Goal: Task Accomplishment & Management: Use online tool/utility

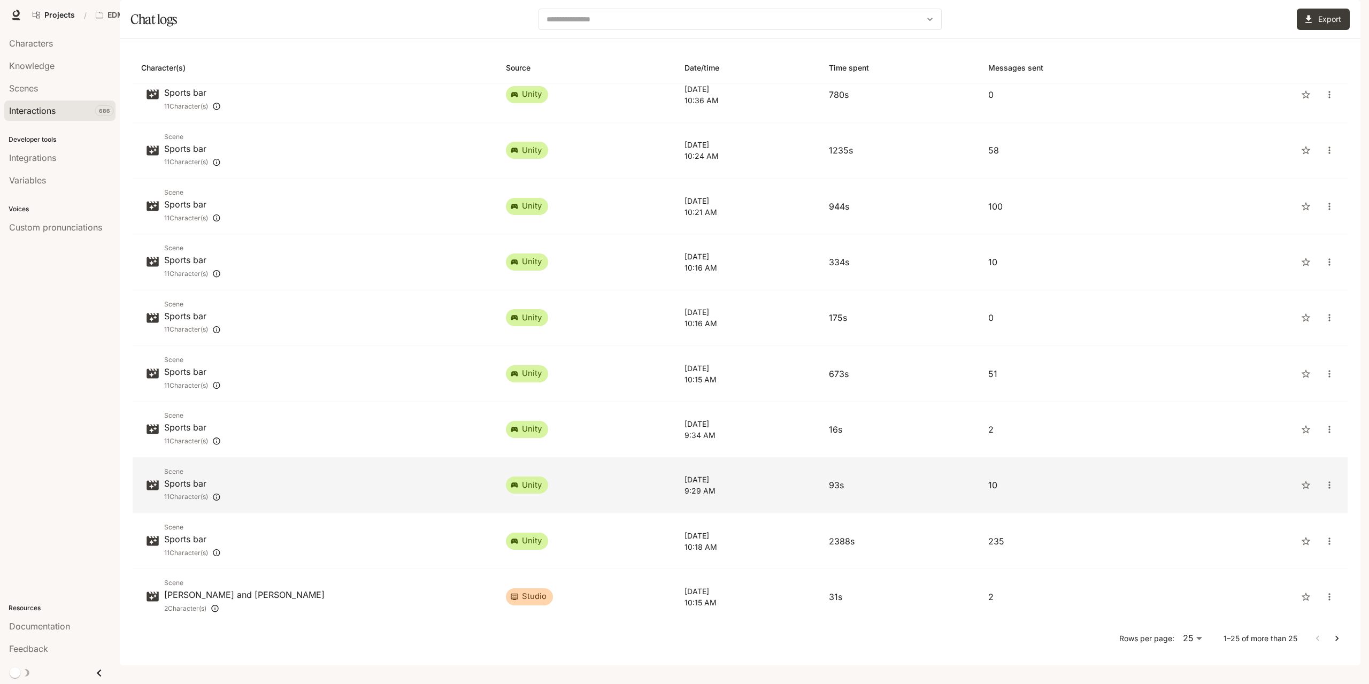
scroll to position [535, 0]
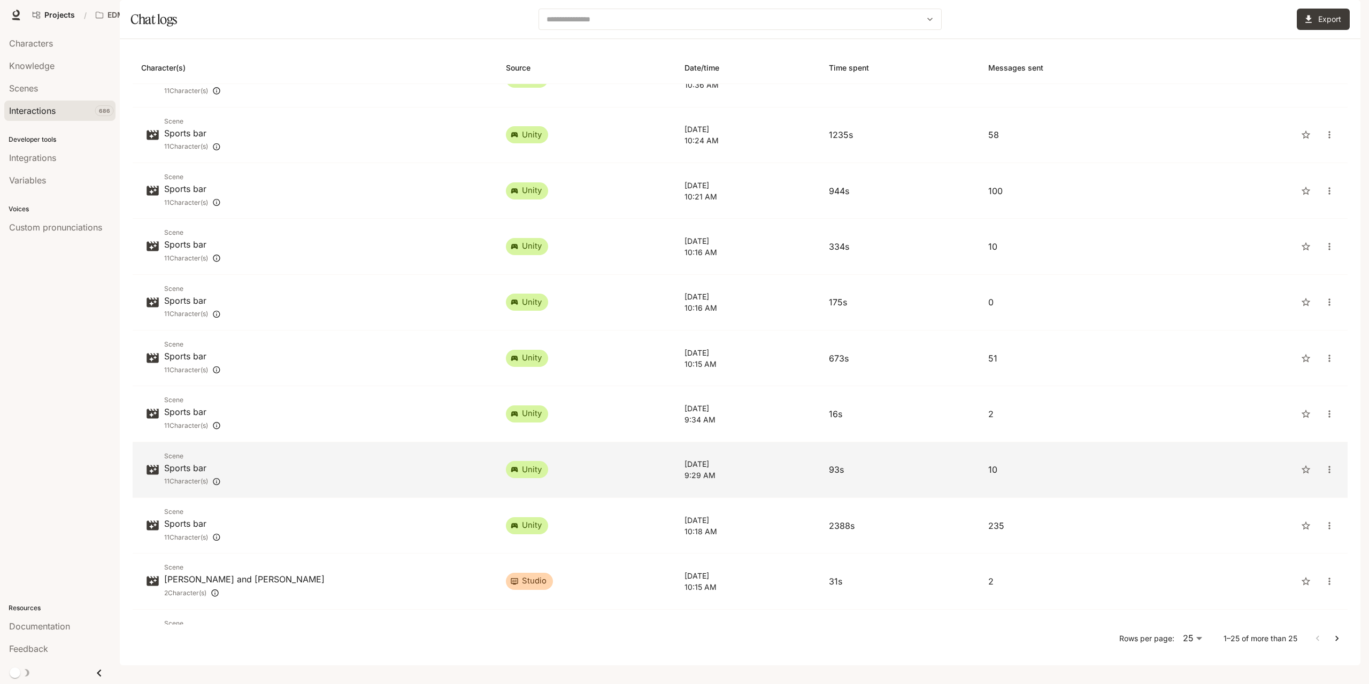
click at [553, 498] on td "unity" at bounding box center [586, 470] width 179 height 56
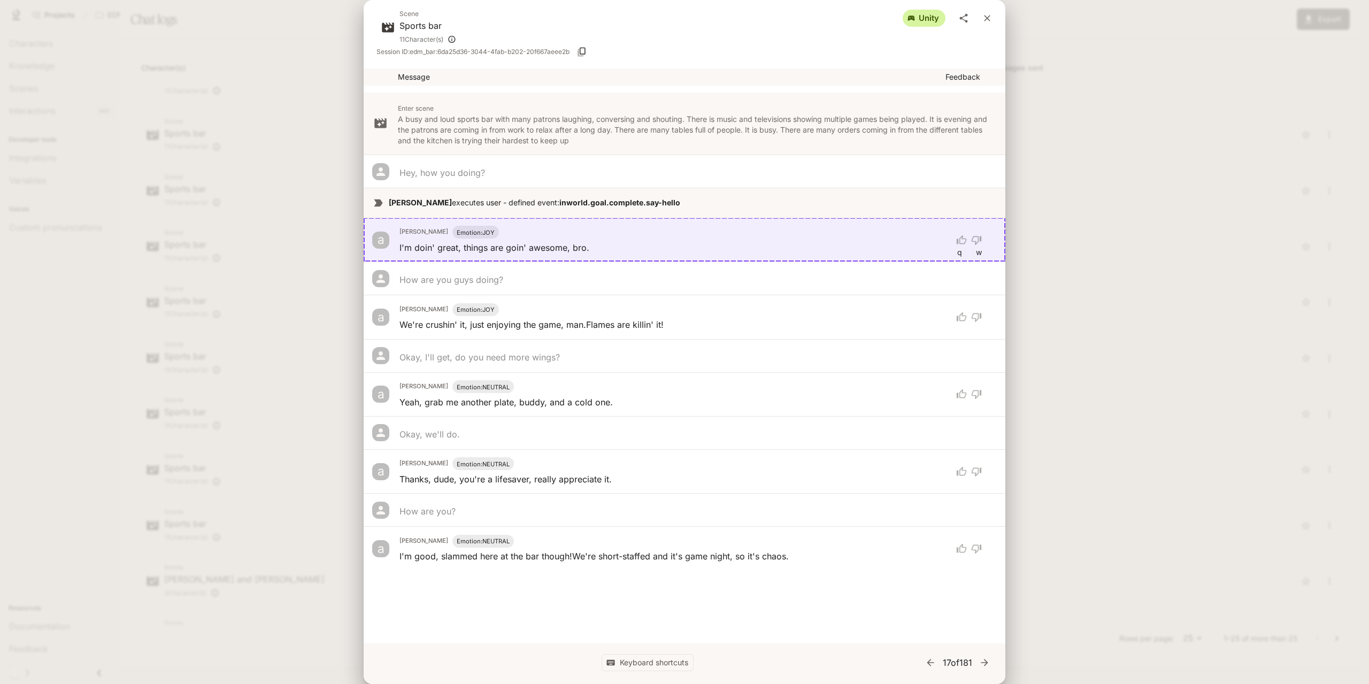
click at [1198, 472] on div "Scene Sports bar 11 Character(s) unity Session ID: edm_bar:6da25d36-3044-4fab-b…" at bounding box center [684, 342] width 1369 height 684
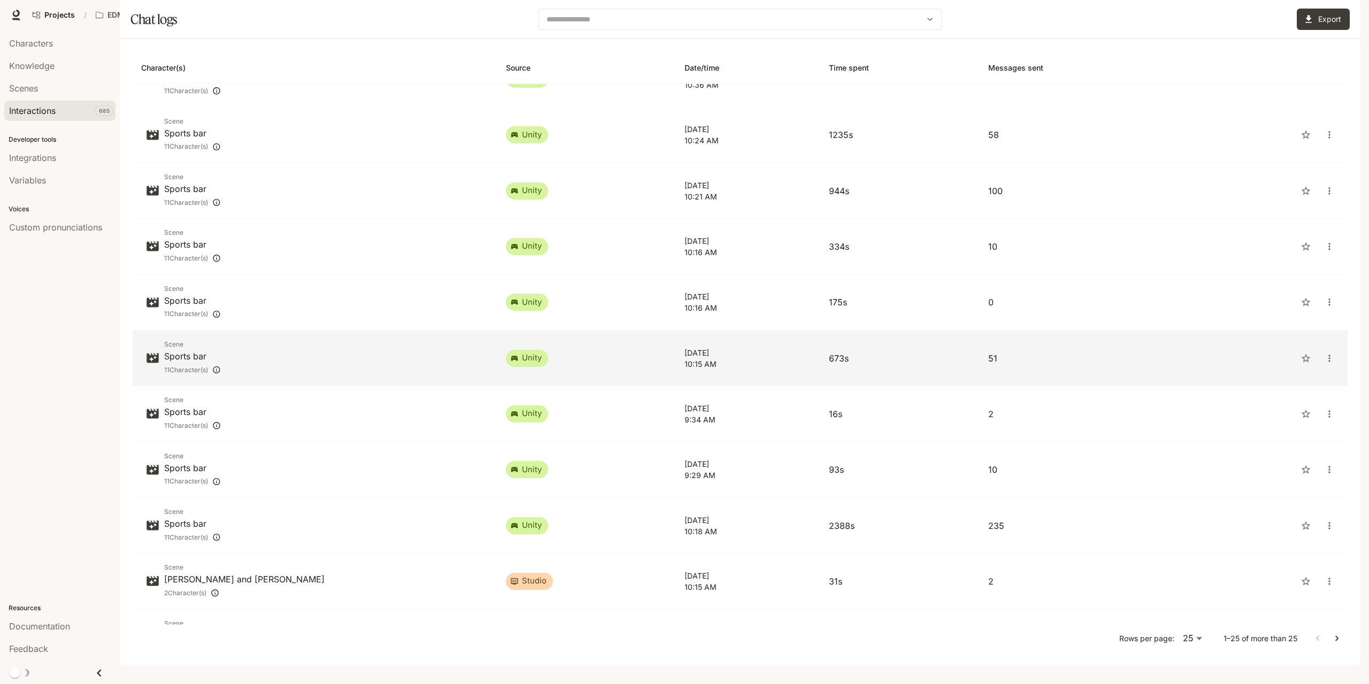
click at [626, 386] on td "unity" at bounding box center [586, 358] width 179 height 56
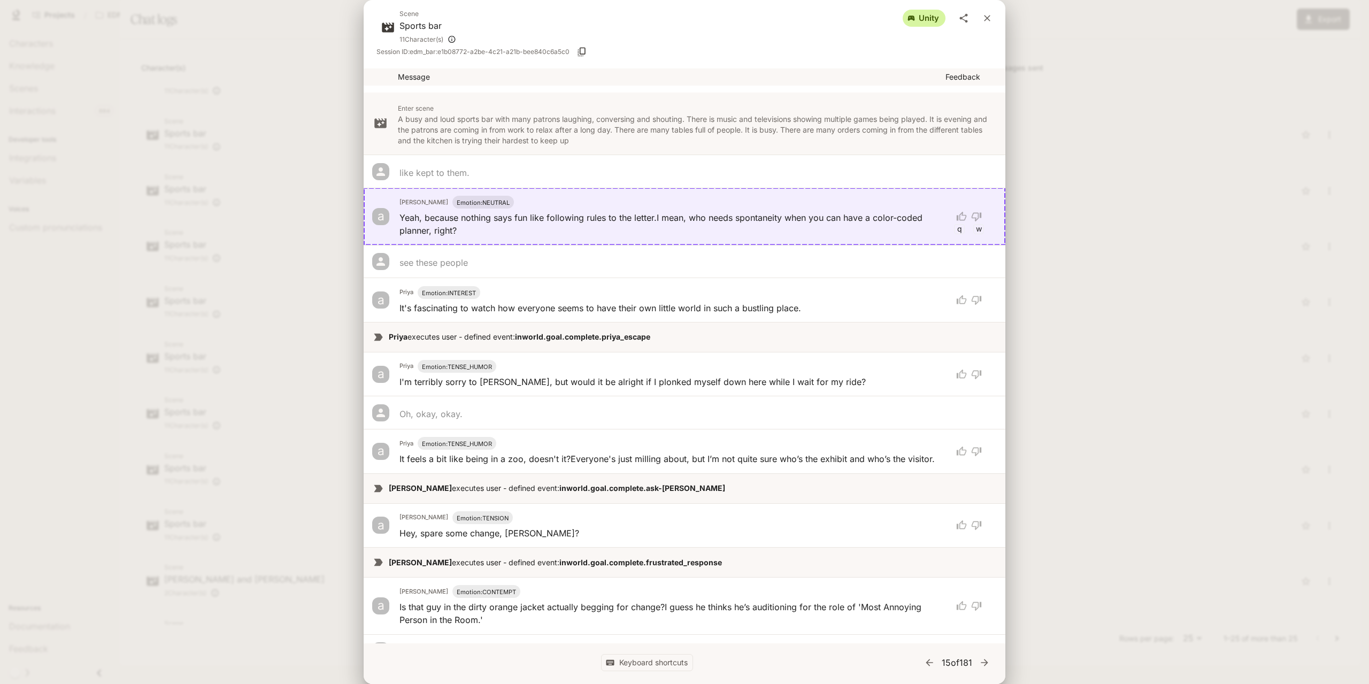
click at [988, 19] on icon "close" at bounding box center [987, 18] width 6 height 6
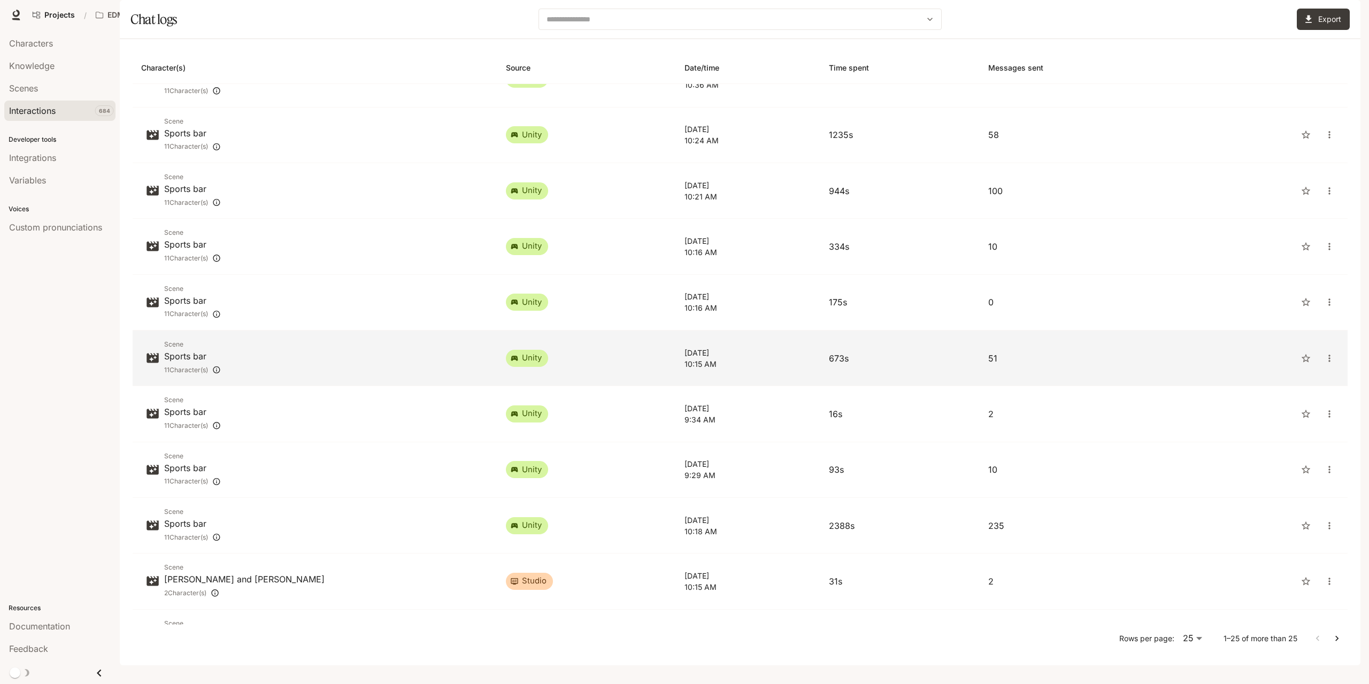
click at [604, 383] on td "unity" at bounding box center [586, 358] width 179 height 56
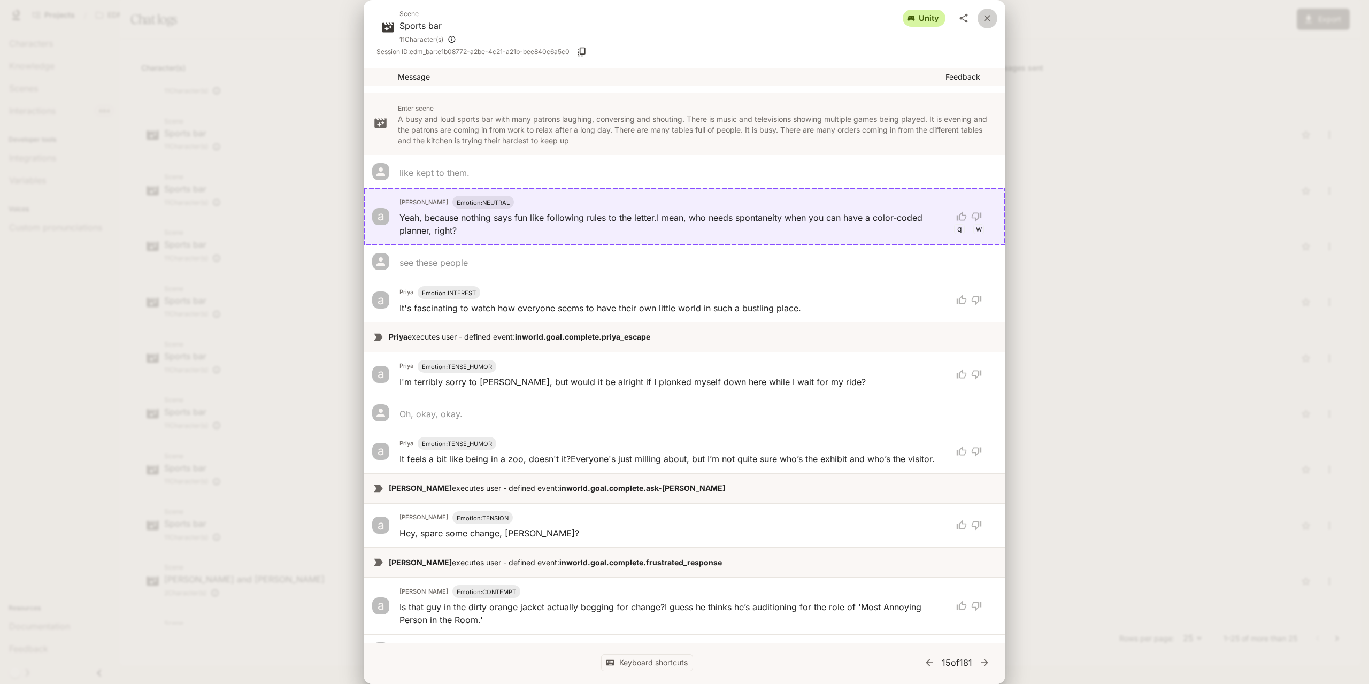
click at [981, 19] on button "close" at bounding box center [987, 18] width 19 height 19
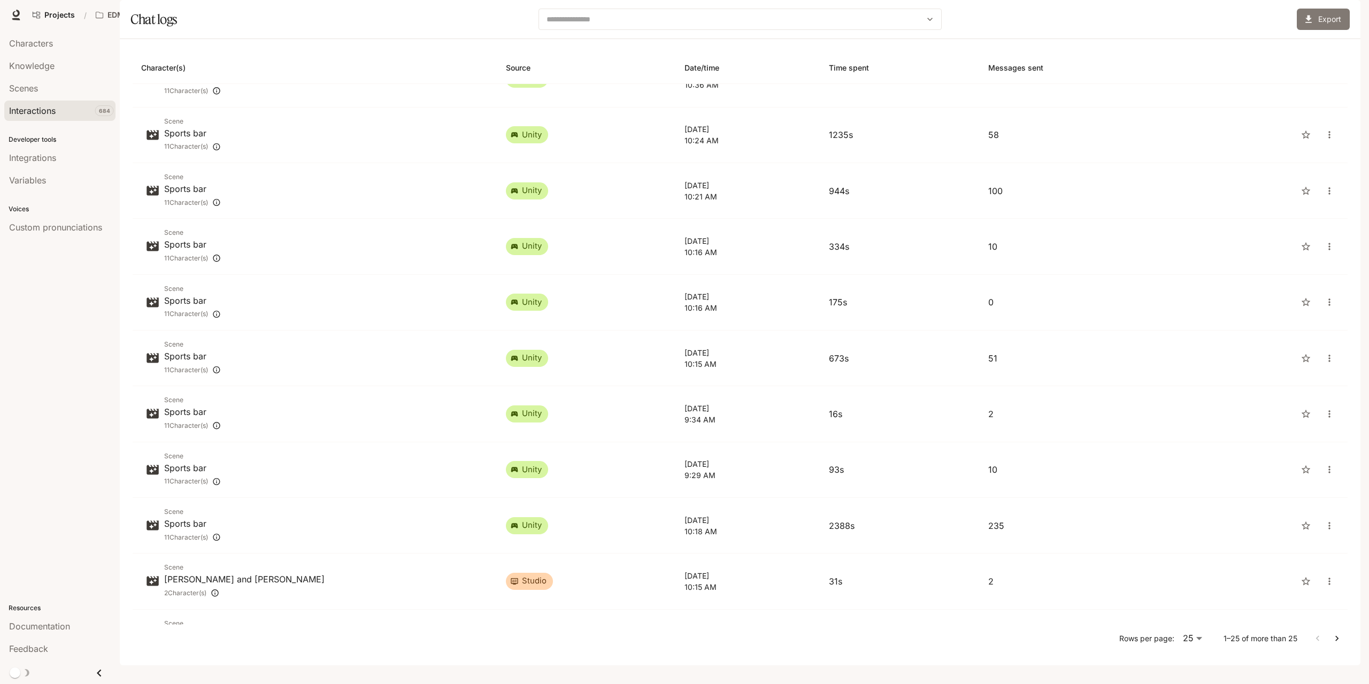
click at [1331, 30] on button "Export" at bounding box center [1323, 19] width 53 height 21
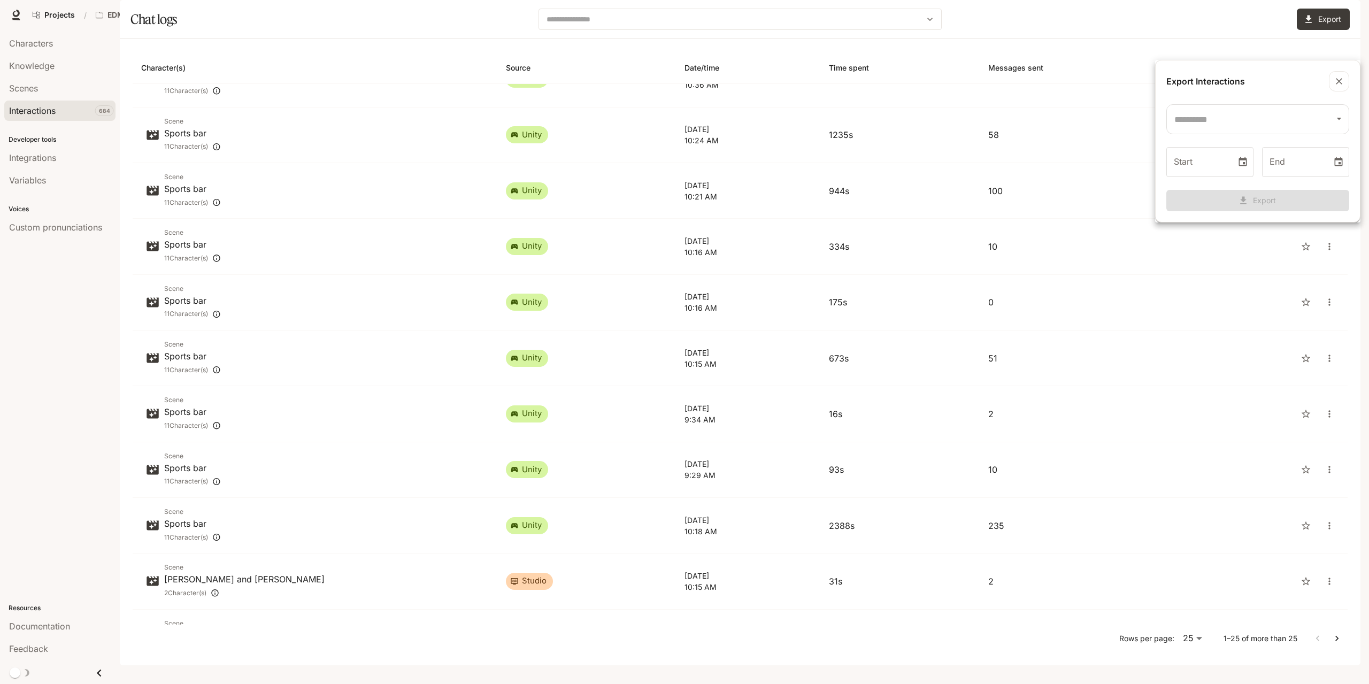
click at [1340, 77] on icon "button" at bounding box center [1339, 81] width 11 height 11
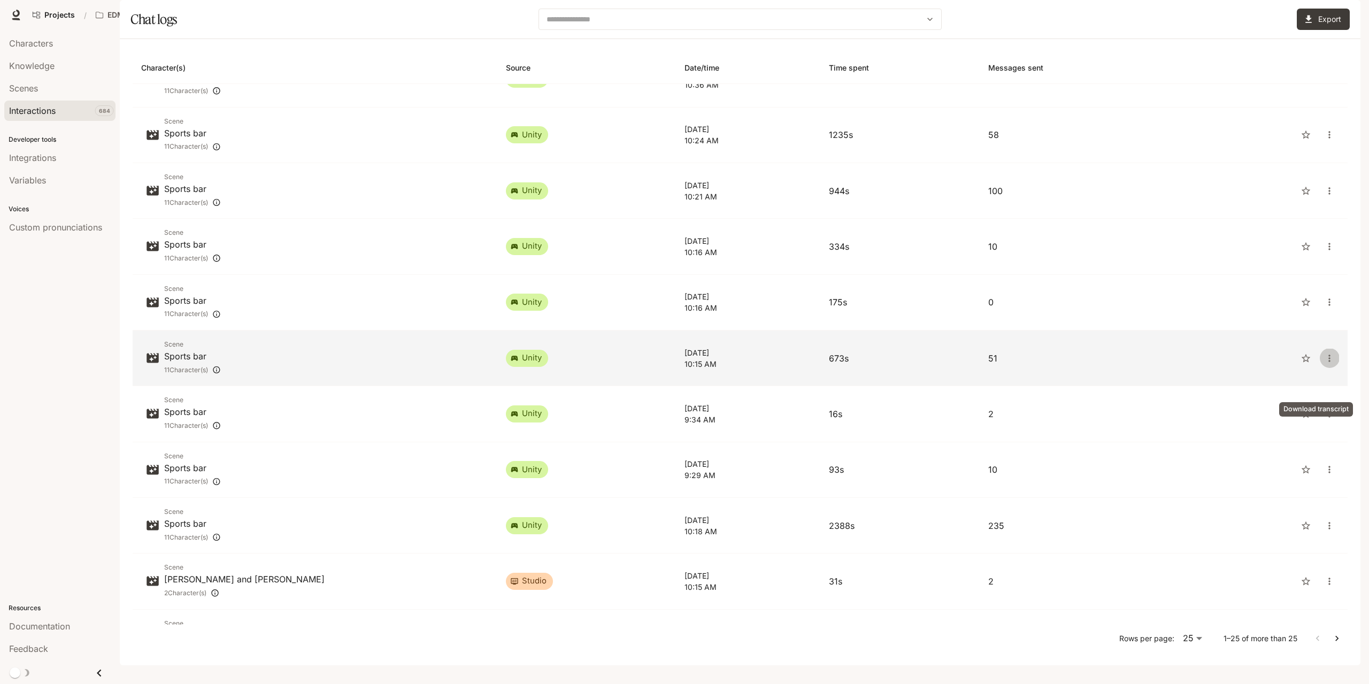
click at [1324, 364] on icon "close" at bounding box center [1329, 358] width 11 height 11
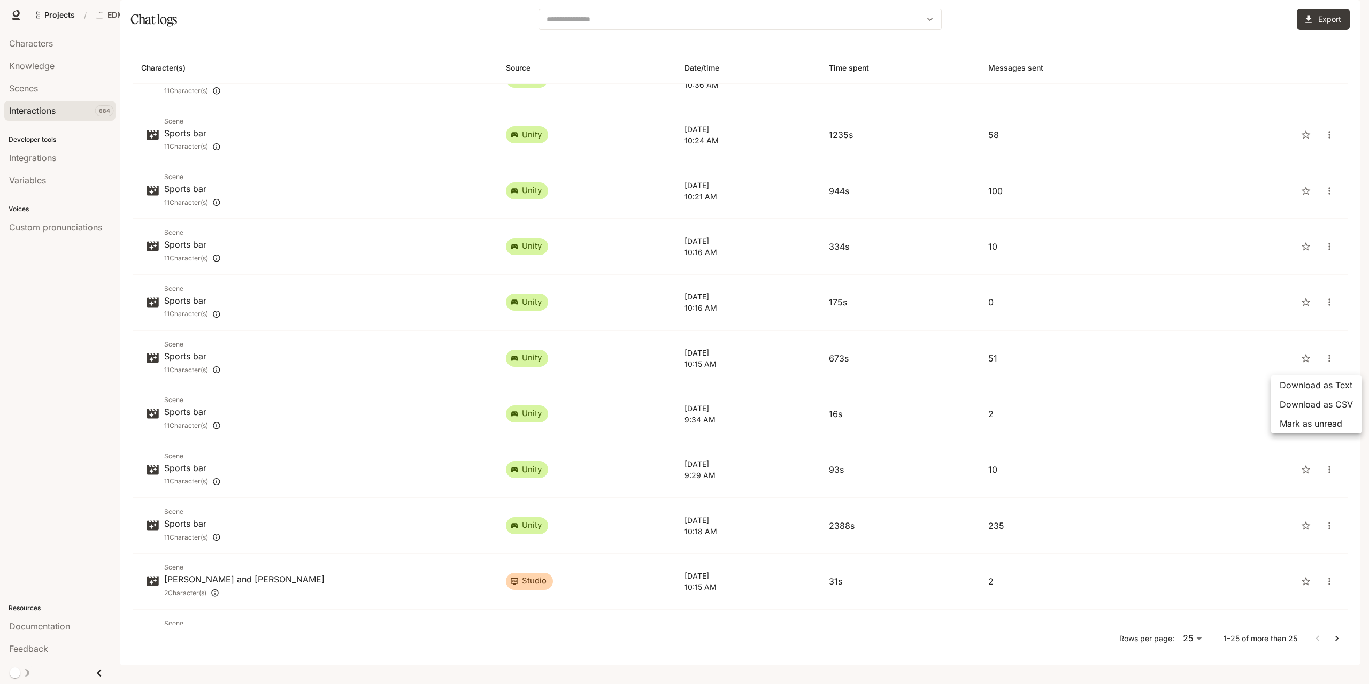
click at [1307, 402] on span "Download as CSV" at bounding box center [1316, 404] width 73 height 13
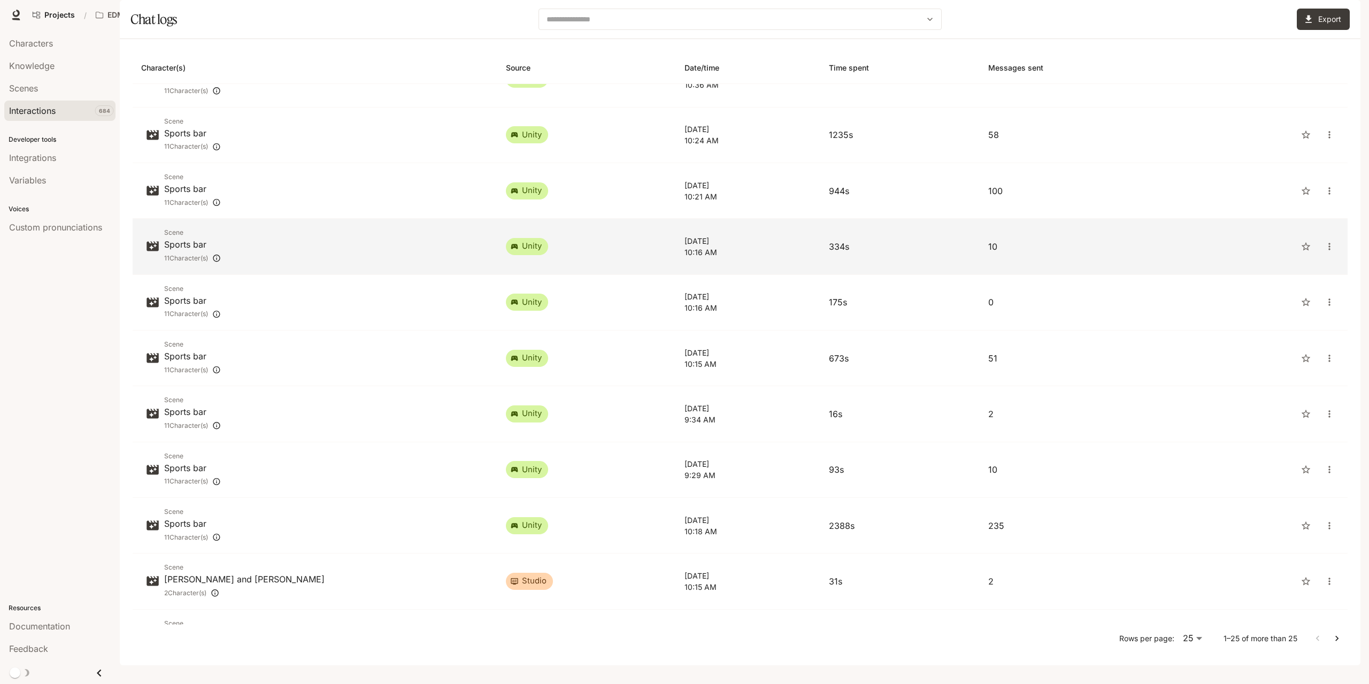
click at [969, 253] on p "334s" at bounding box center [900, 246] width 142 height 13
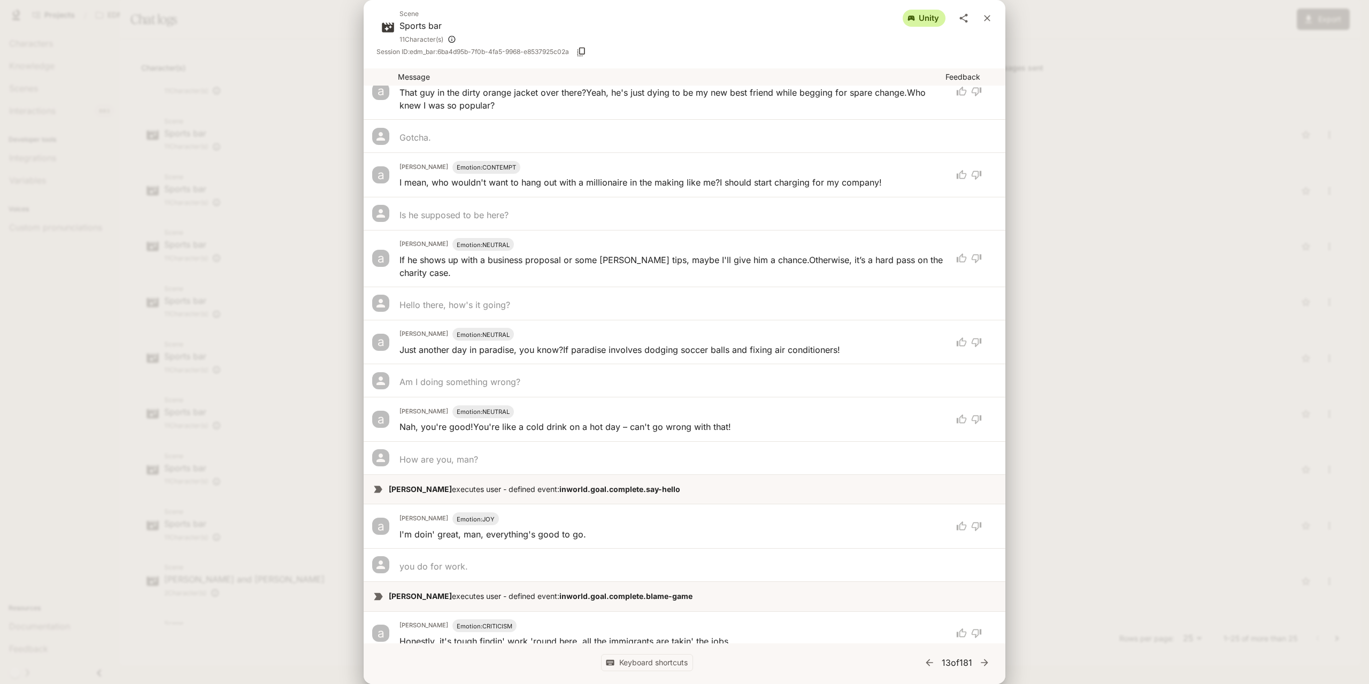
scroll to position [281, 0]
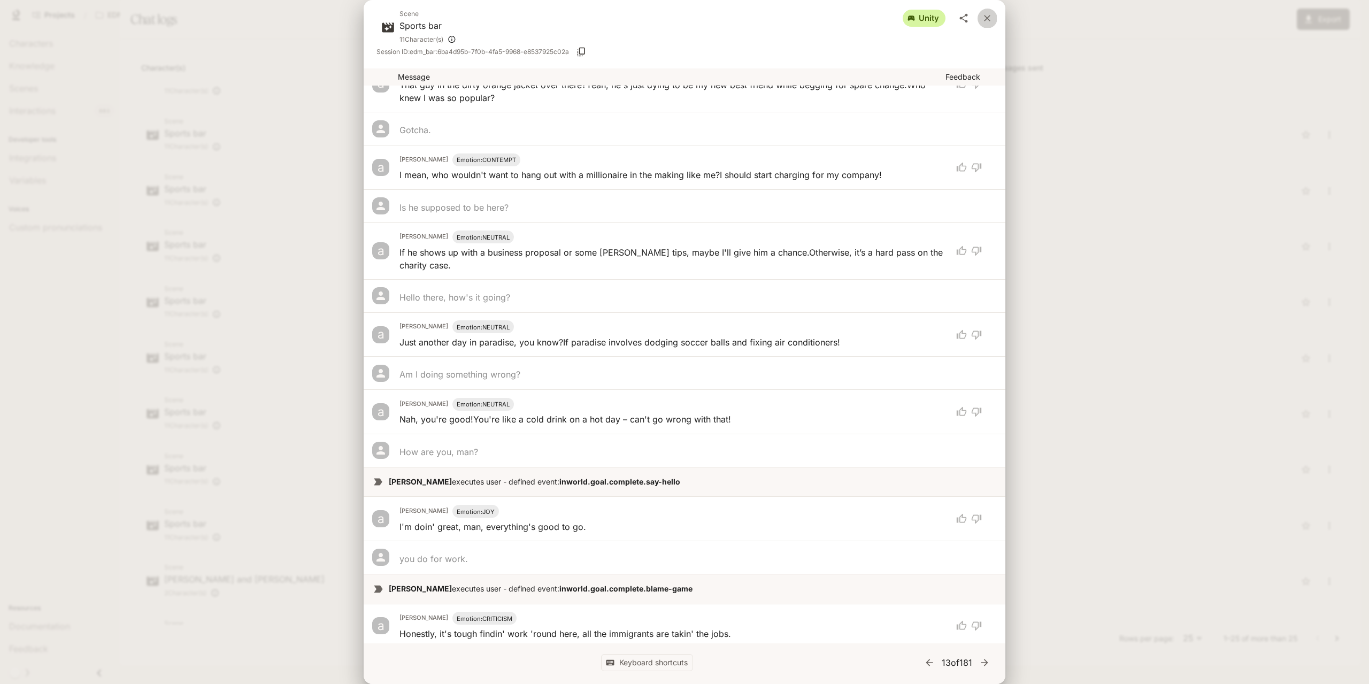
click at [990, 17] on icon "close" at bounding box center [987, 18] width 11 height 11
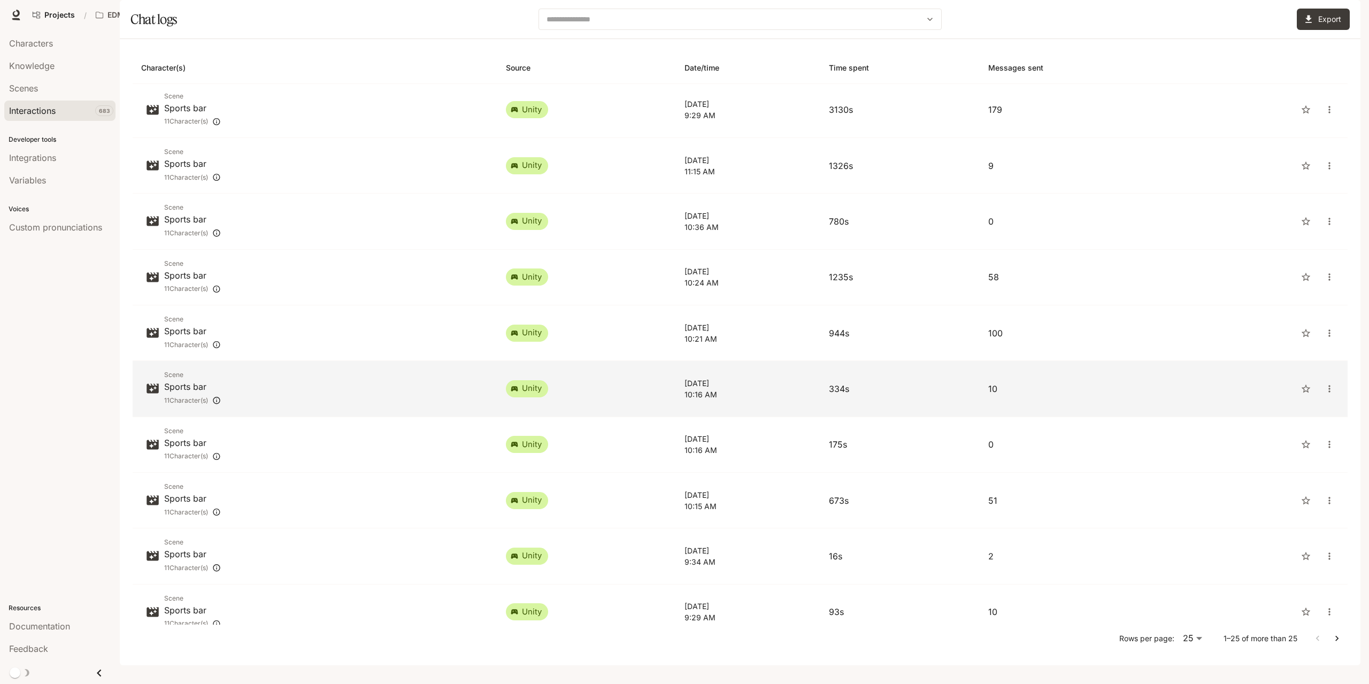
scroll to position [321, 0]
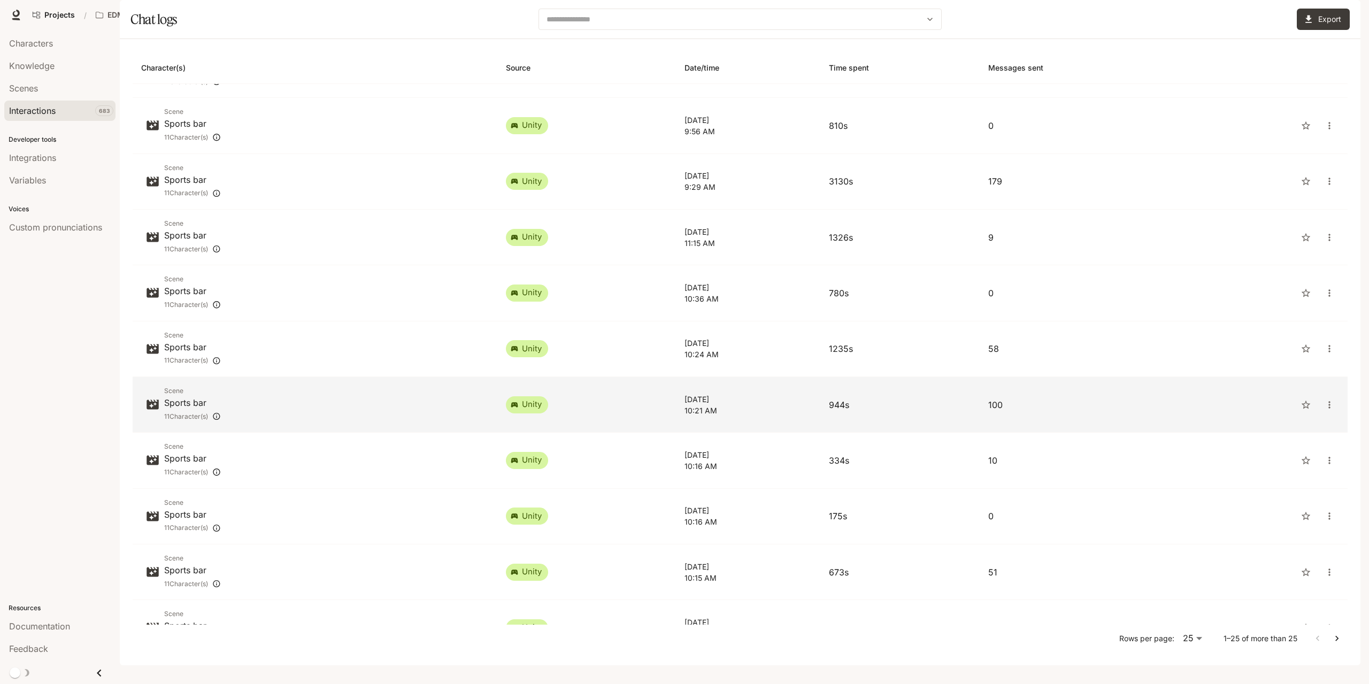
click at [723, 405] on p "[DATE]" at bounding box center [747, 399] width 127 height 11
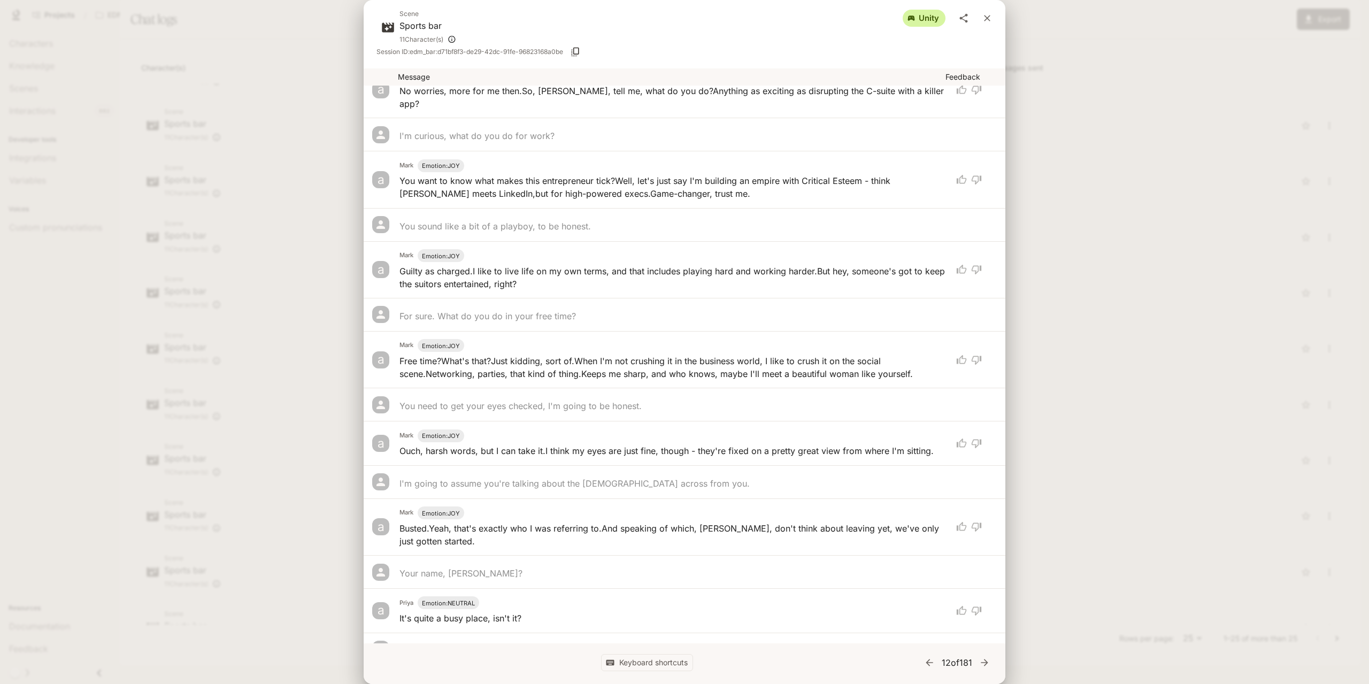
scroll to position [2834, 0]
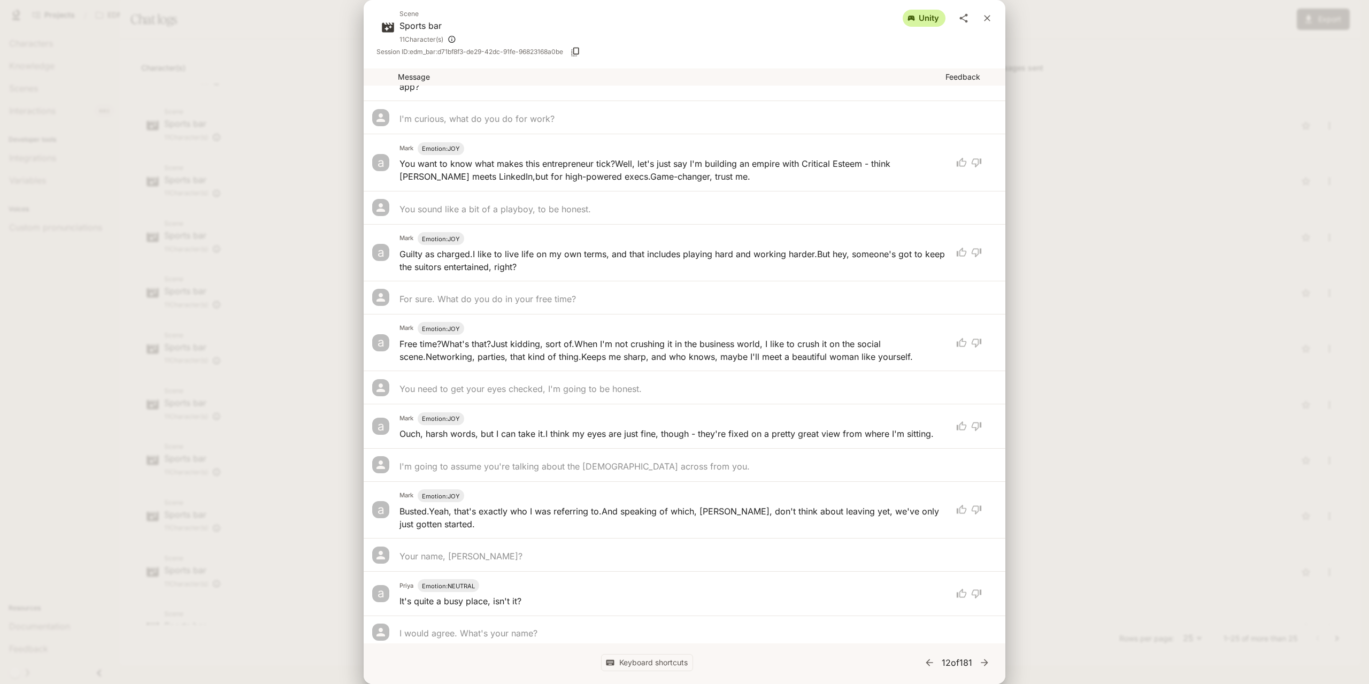
click at [1158, 342] on div "Scene Sports bar 11 Character(s) unity Session ID: edm_bar:d71bf8f3-de29-42dc-9…" at bounding box center [684, 342] width 1369 height 684
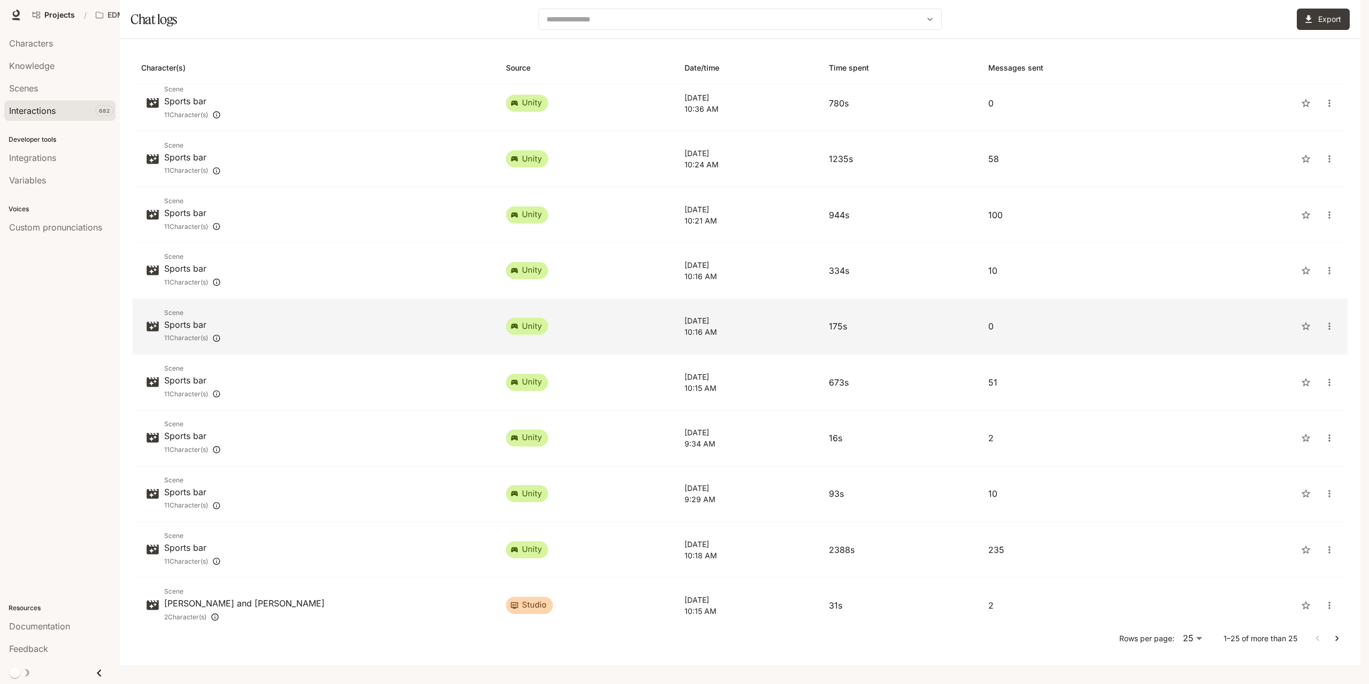
scroll to position [535, 0]
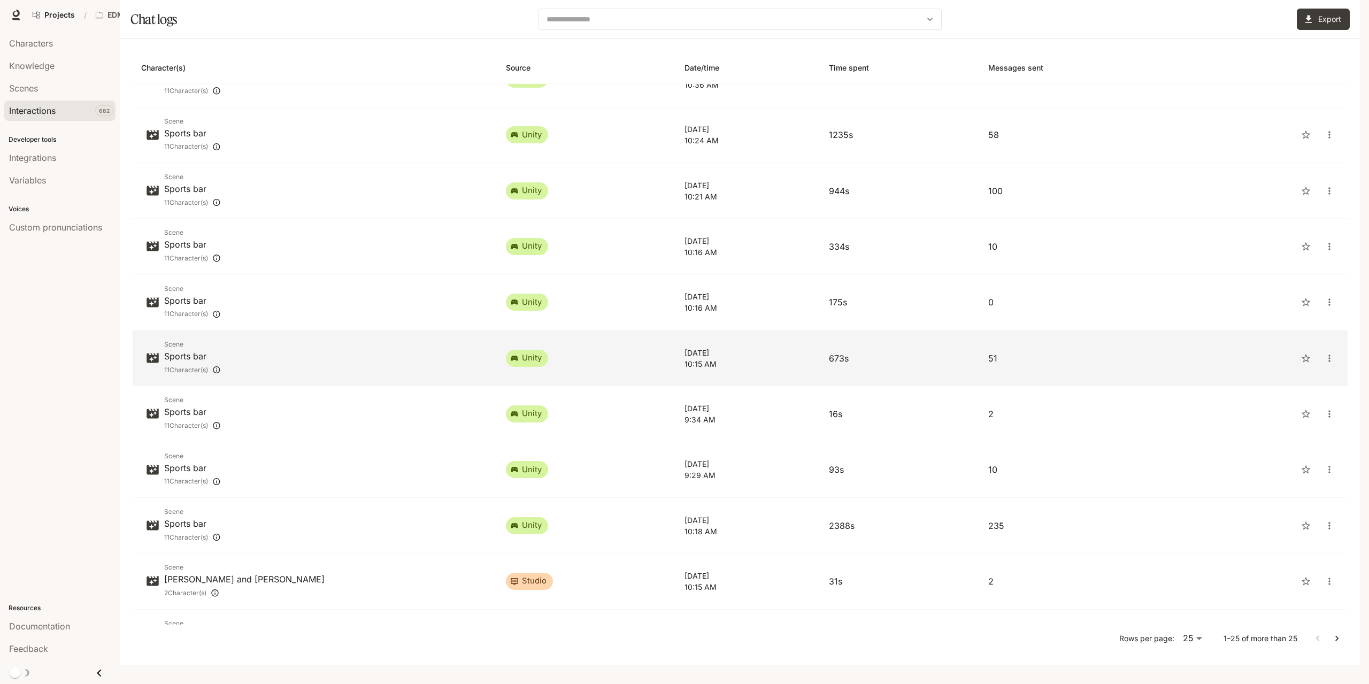
click at [971, 365] on p "673s" at bounding box center [900, 358] width 142 height 13
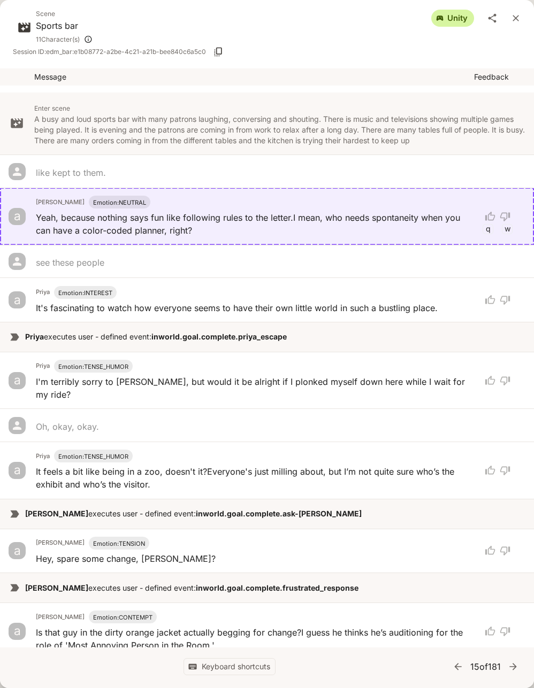
drag, startPoint x: 517, startPoint y: 20, endPoint x: 412, endPoint y: 45, distance: 108.3
click at [517, 19] on icon "close" at bounding box center [515, 18] width 6 height 6
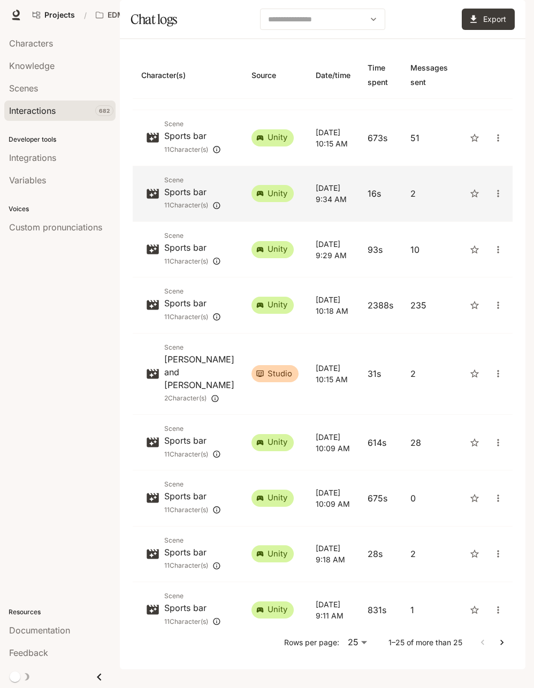
scroll to position [716, 0]
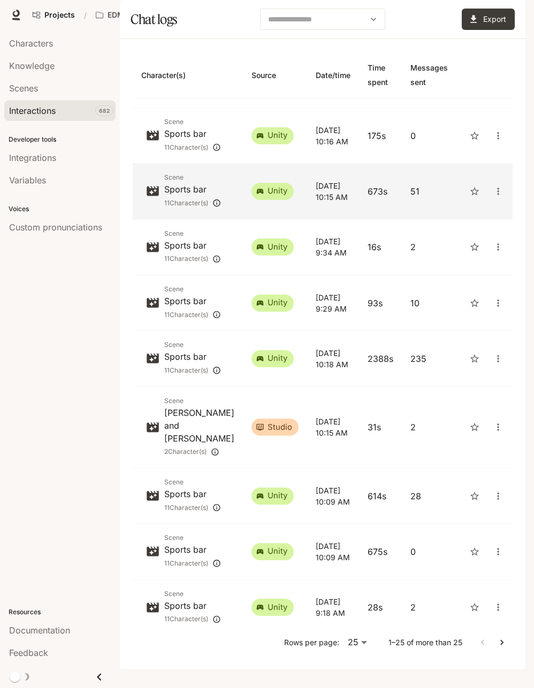
click at [367, 198] on p "673s" at bounding box center [380, 191] width 26 height 13
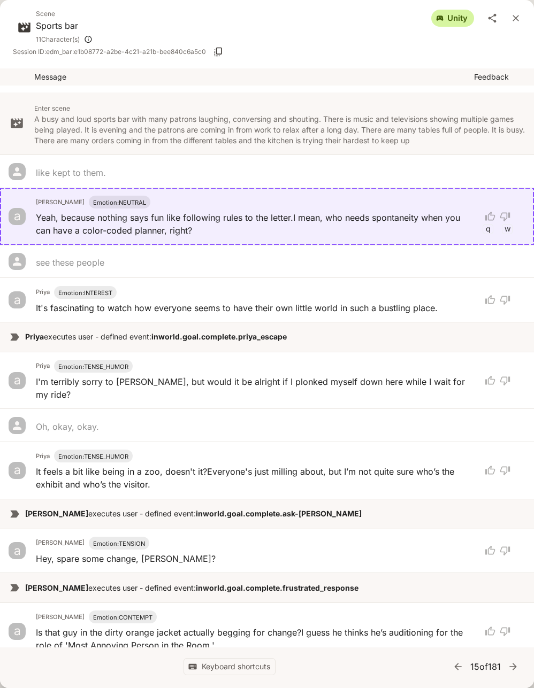
click at [513, 14] on icon "close" at bounding box center [515, 18] width 11 height 11
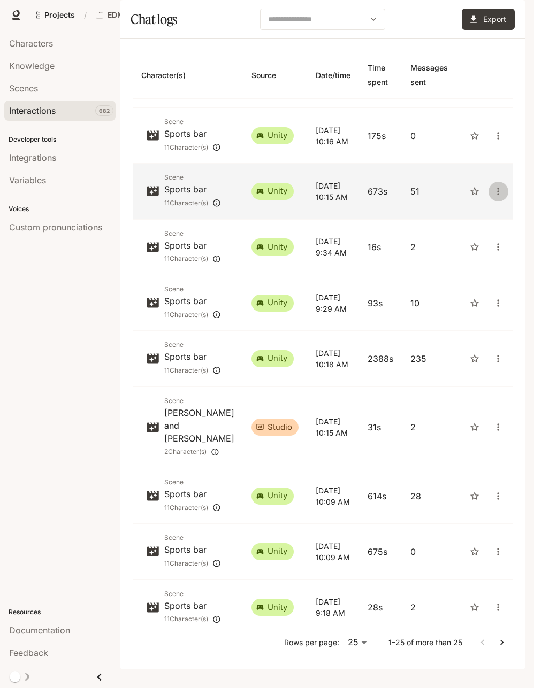
click at [492, 197] on icon "close" at bounding box center [497, 191] width 11 height 11
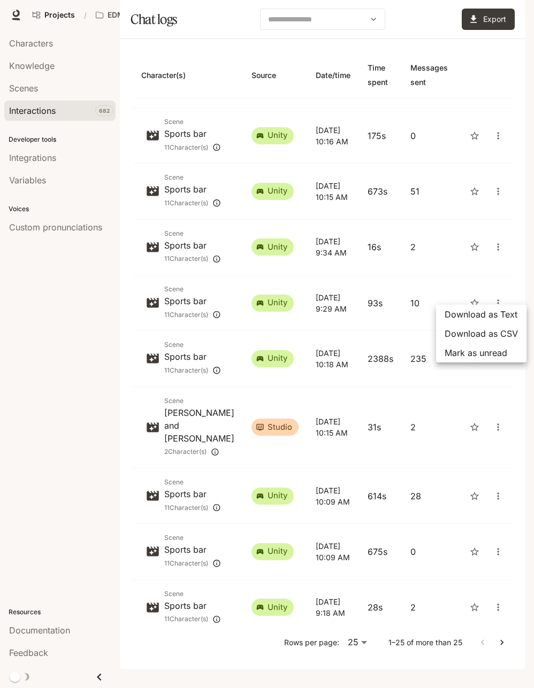
click at [480, 328] on span "Download as CSV" at bounding box center [480, 333] width 73 height 13
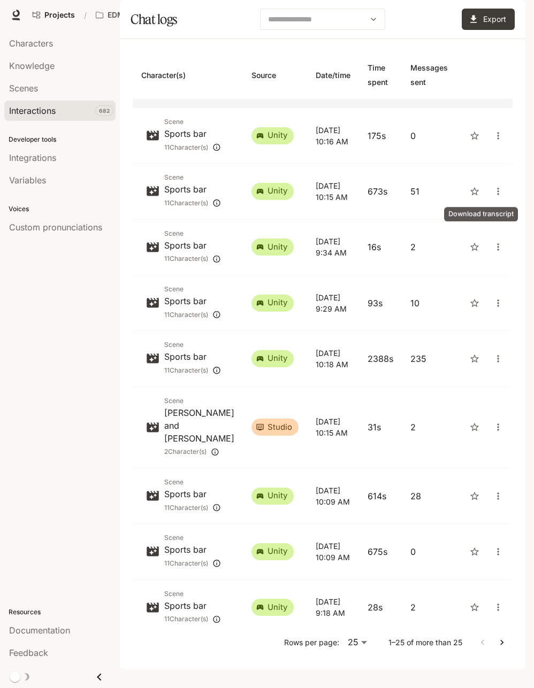
click at [492, 85] on icon "close" at bounding box center [497, 79] width 11 height 11
click at [467, 208] on span "Download as CSV" at bounding box center [480, 209] width 73 height 13
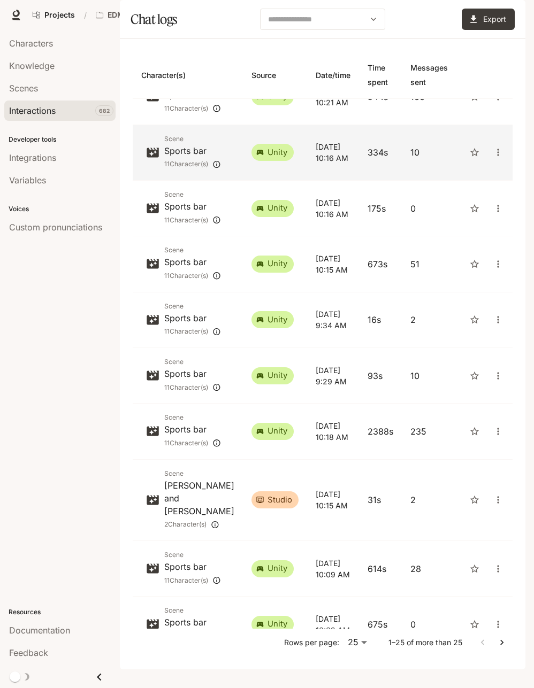
scroll to position [663, 0]
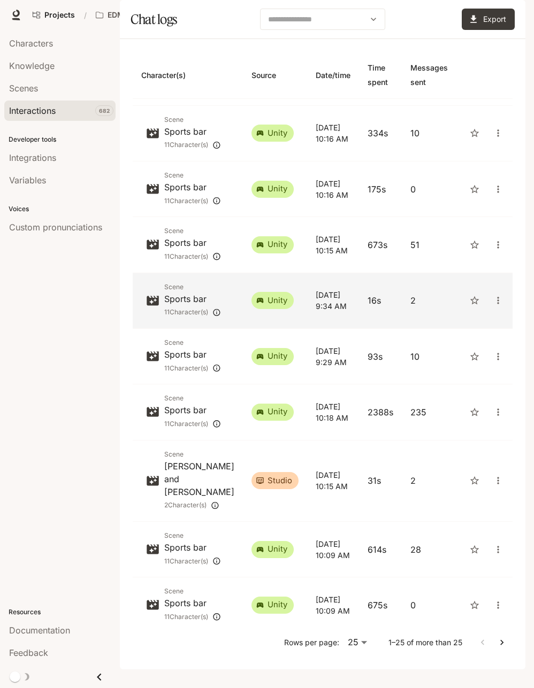
click at [367, 307] on p "16s" at bounding box center [380, 300] width 26 height 13
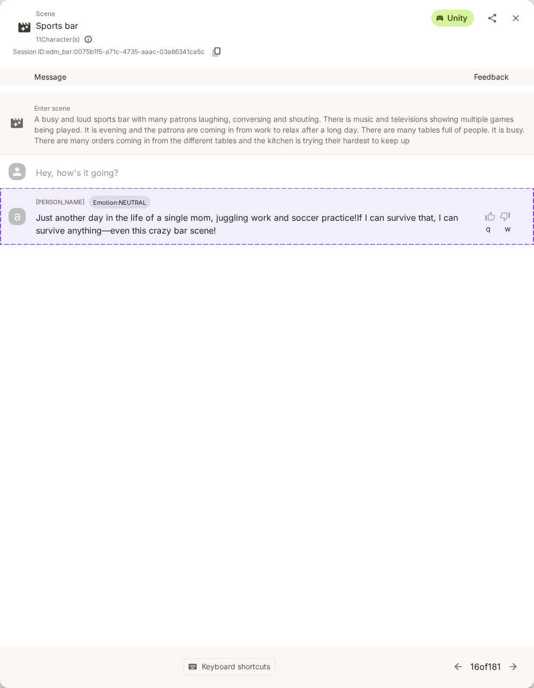
click at [519, 17] on icon "close" at bounding box center [515, 18] width 11 height 11
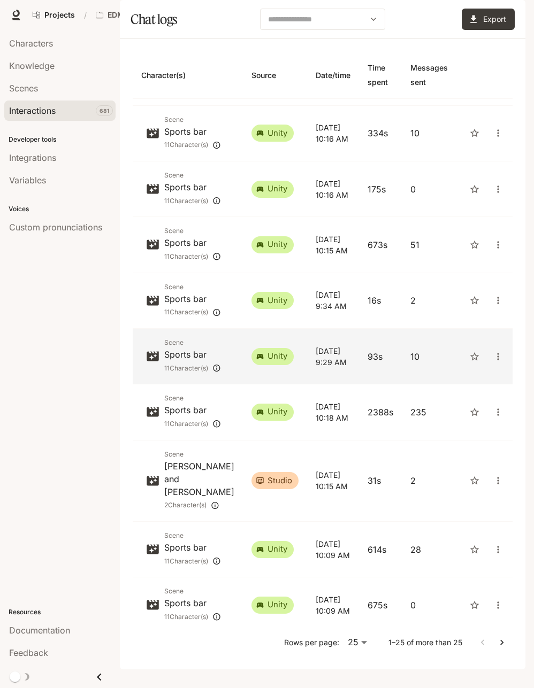
click at [315, 357] on p "[DATE]" at bounding box center [332, 350] width 35 height 11
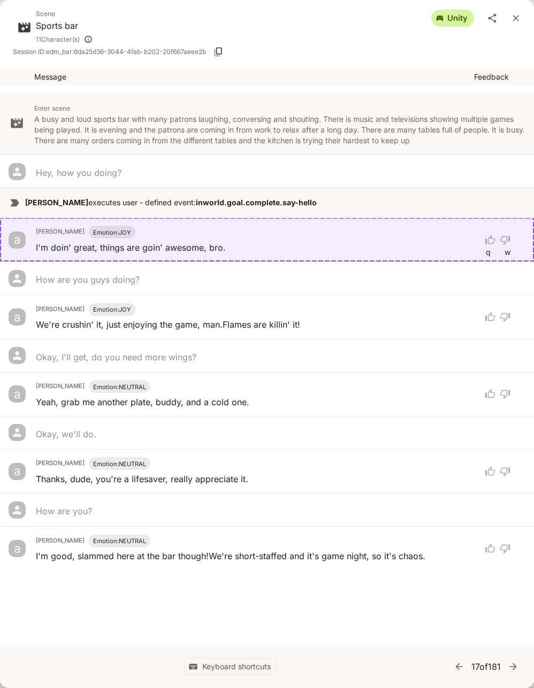
click at [513, 22] on icon "close" at bounding box center [515, 18] width 11 height 11
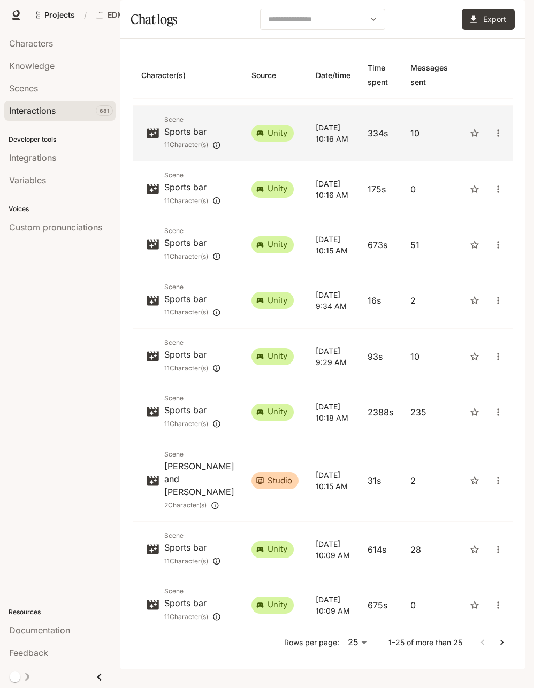
click at [333, 144] on p "10:16 AM" at bounding box center [332, 138] width 35 height 11
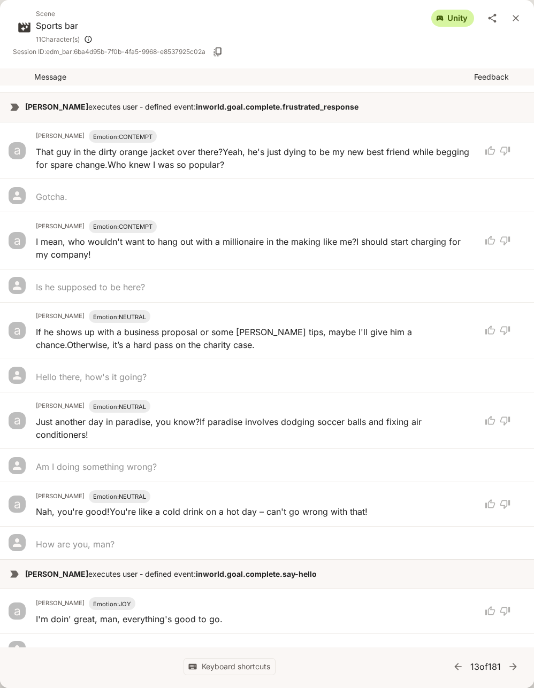
scroll to position [302, 0]
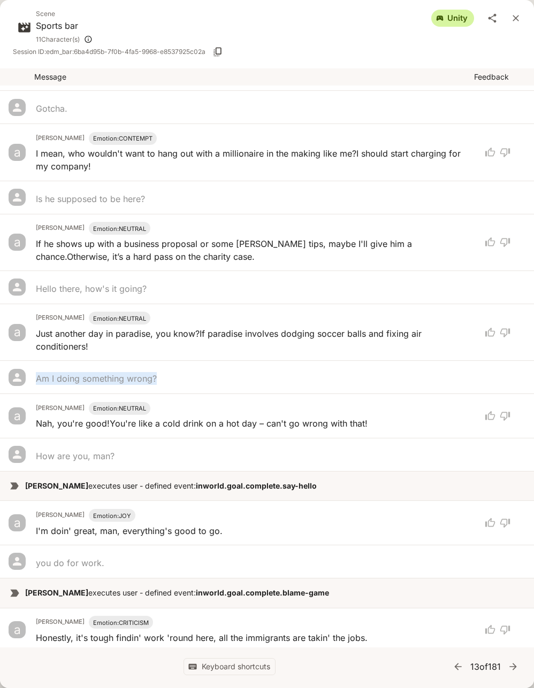
drag, startPoint x: 39, startPoint y: 375, endPoint x: 162, endPoint y: 377, distance: 123.5
click at [162, 377] on div "Am I doing something wrong?" at bounding box center [255, 378] width 438 height 13
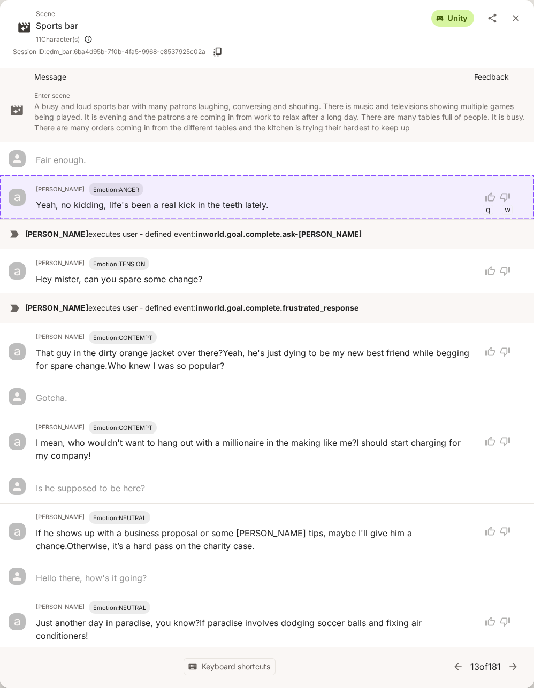
scroll to position [0, 0]
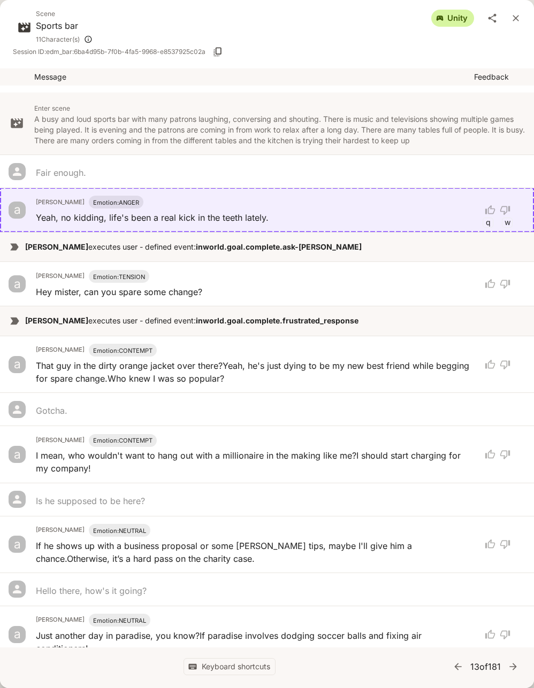
click at [517, 19] on icon "close" at bounding box center [515, 18] width 6 height 6
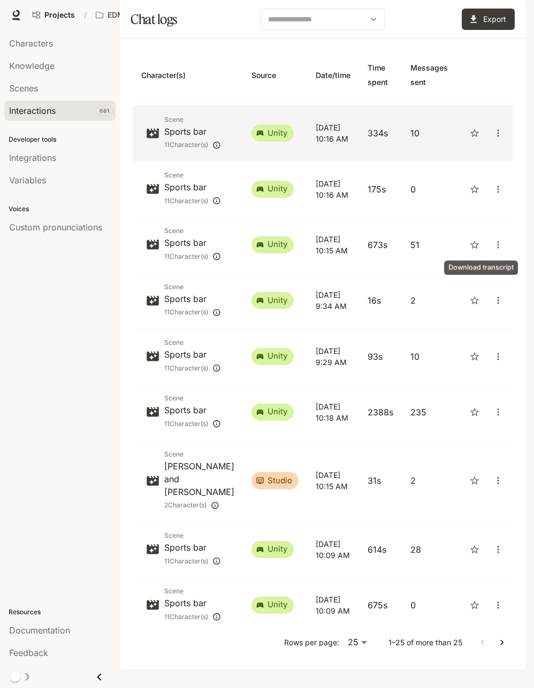
click at [492, 138] on icon "close" at bounding box center [497, 133] width 11 height 11
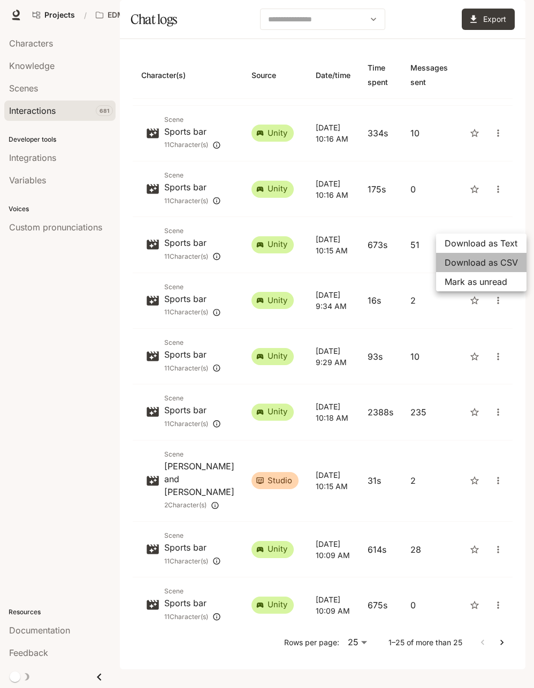
click at [486, 259] on span "Download as CSV" at bounding box center [480, 262] width 73 height 13
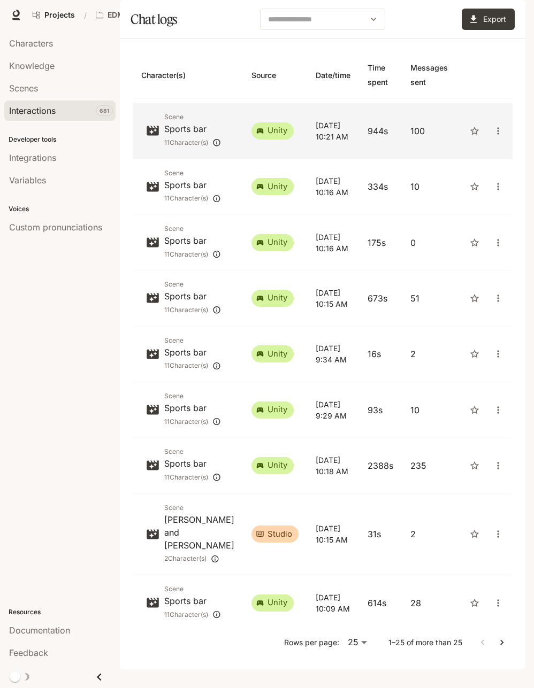
scroll to position [556, 0]
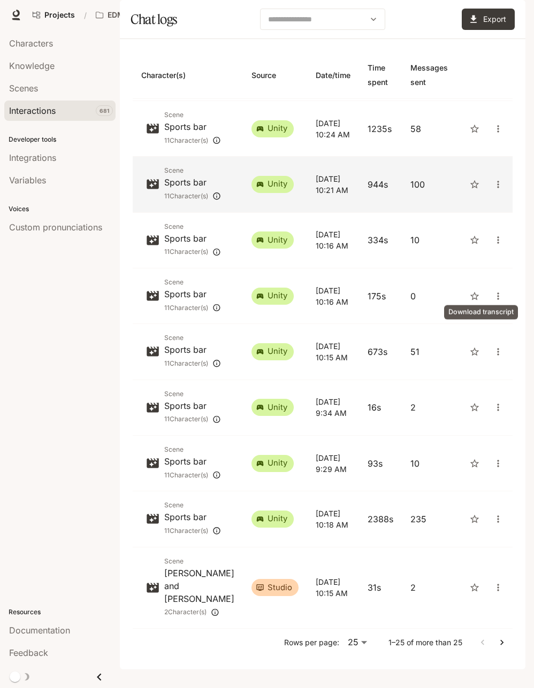
click at [492, 190] on icon "close" at bounding box center [497, 184] width 11 height 11
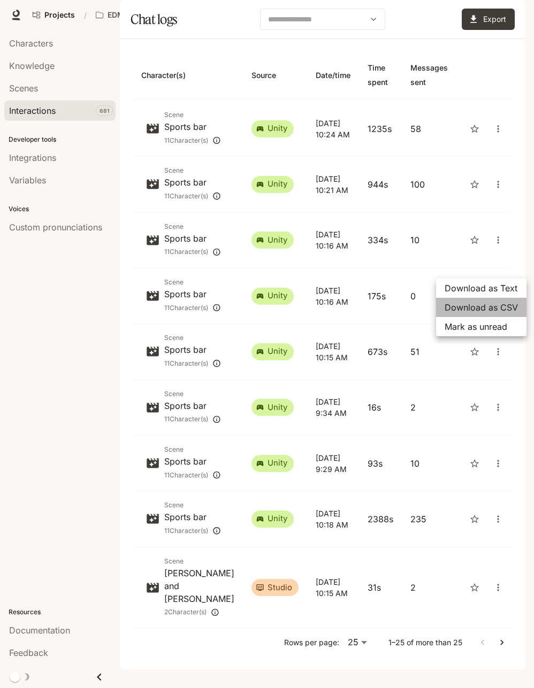
click at [474, 305] on span "Download as CSV" at bounding box center [480, 307] width 73 height 13
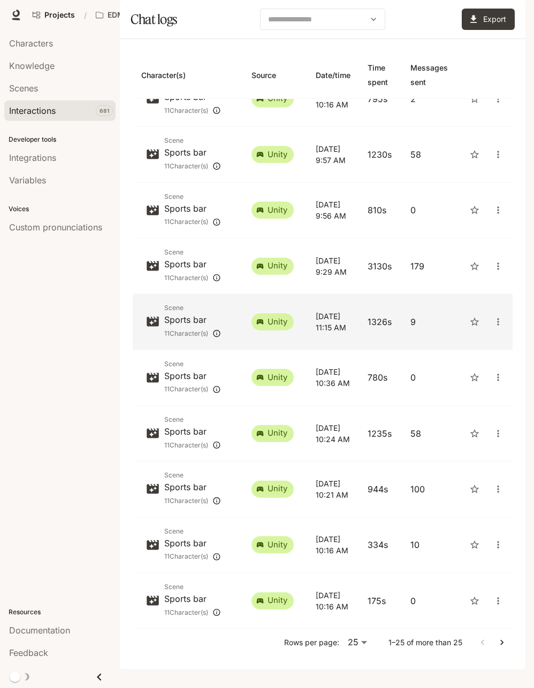
scroll to position [235, 0]
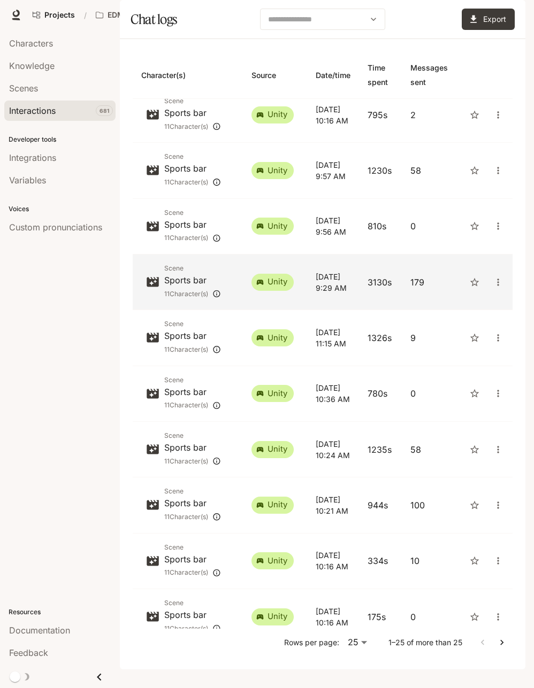
click at [330, 282] on p "[DATE]" at bounding box center [332, 276] width 35 height 11
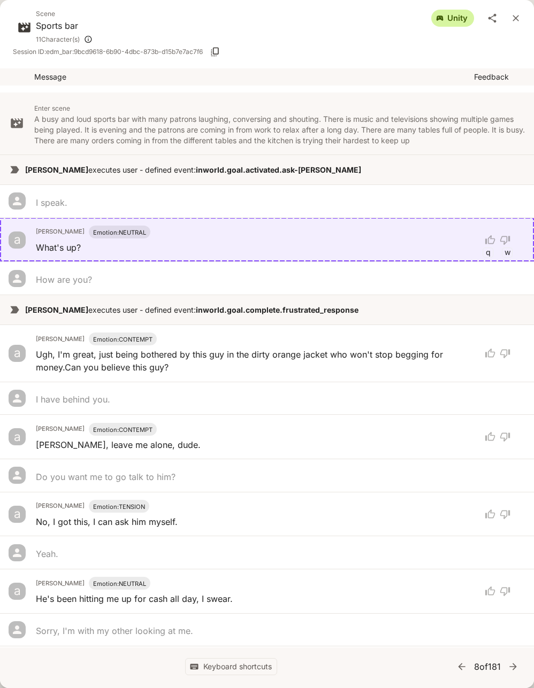
click at [513, 19] on icon "close" at bounding box center [515, 18] width 11 height 11
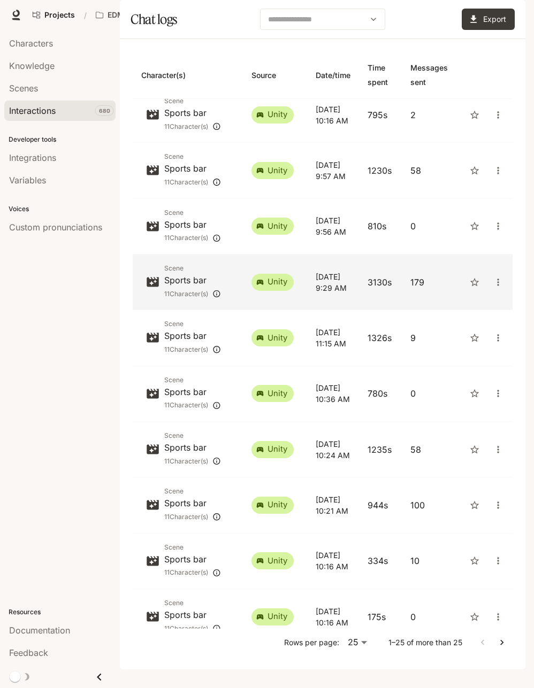
click at [492, 288] on icon "close" at bounding box center [497, 282] width 11 height 11
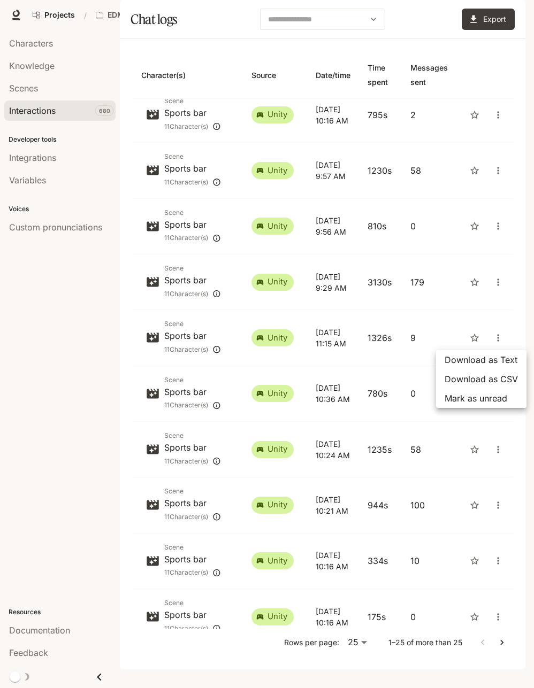
click at [473, 379] on span "Download as CSV" at bounding box center [480, 379] width 73 height 13
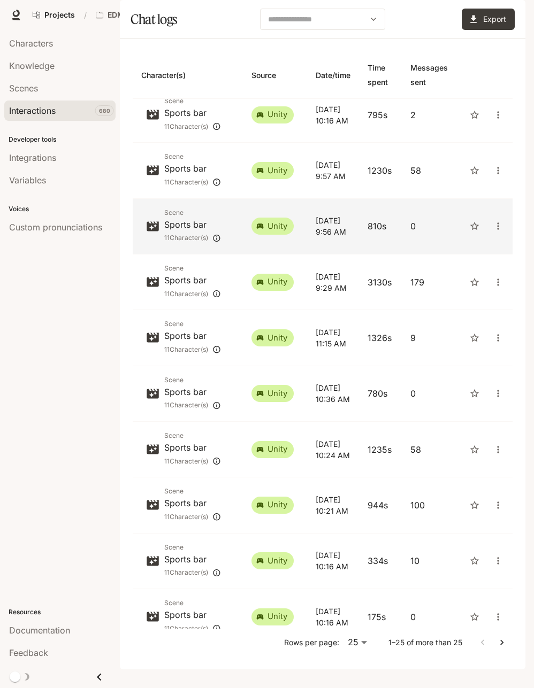
click at [367, 233] on p "810s" at bounding box center [380, 226] width 26 height 13
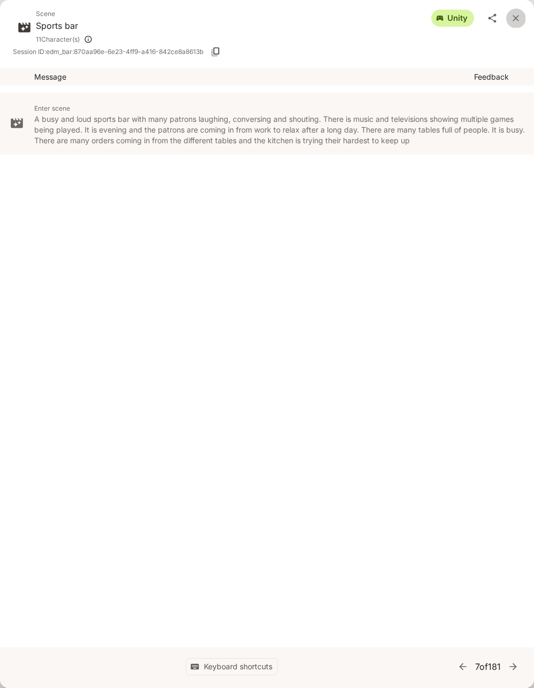
drag, startPoint x: 518, startPoint y: 16, endPoint x: 439, endPoint y: 181, distance: 183.0
click at [518, 16] on icon "close" at bounding box center [515, 18] width 6 height 6
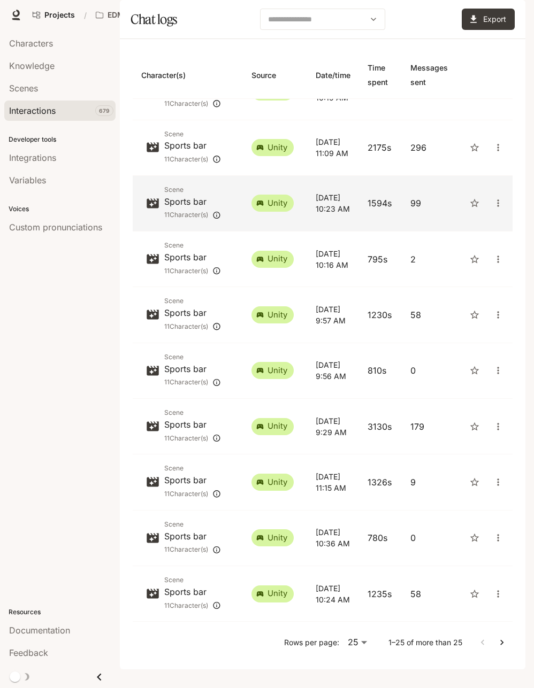
scroll to position [107, 0]
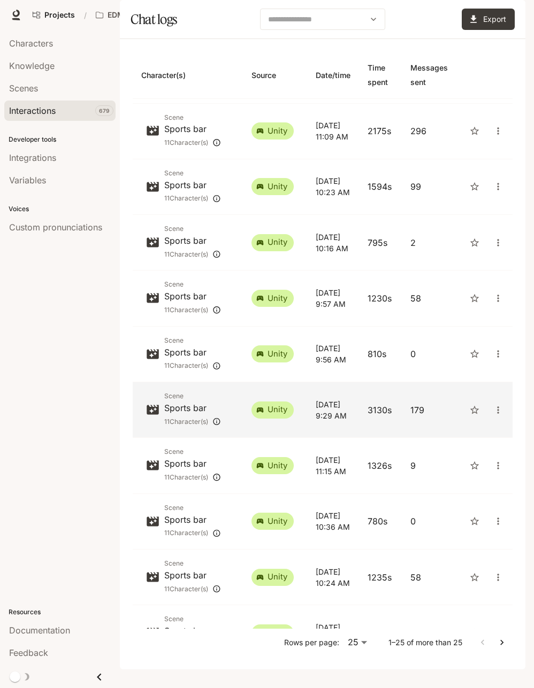
click at [339, 438] on td "[DATE] 9:29 AM" at bounding box center [333, 410] width 52 height 56
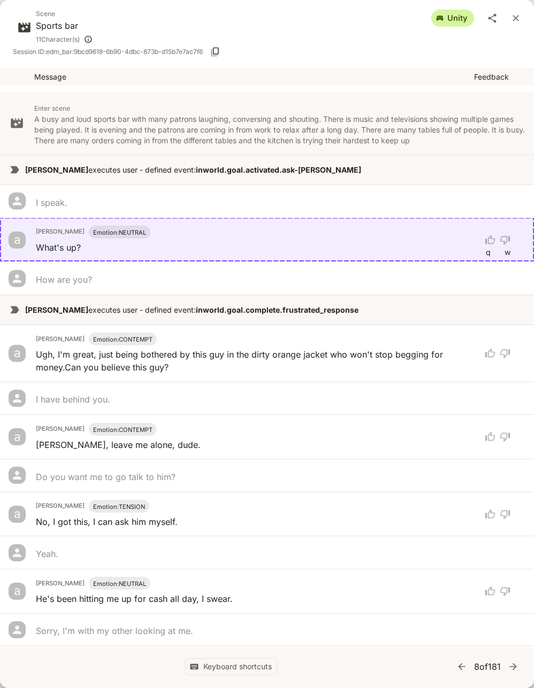
click at [367, 149] on li "Enter scene A busy and loud sports bar with many patrons laughing, conversing a…" at bounding box center [267, 124] width 534 height 62
click at [514, 22] on icon "close" at bounding box center [515, 18] width 11 height 11
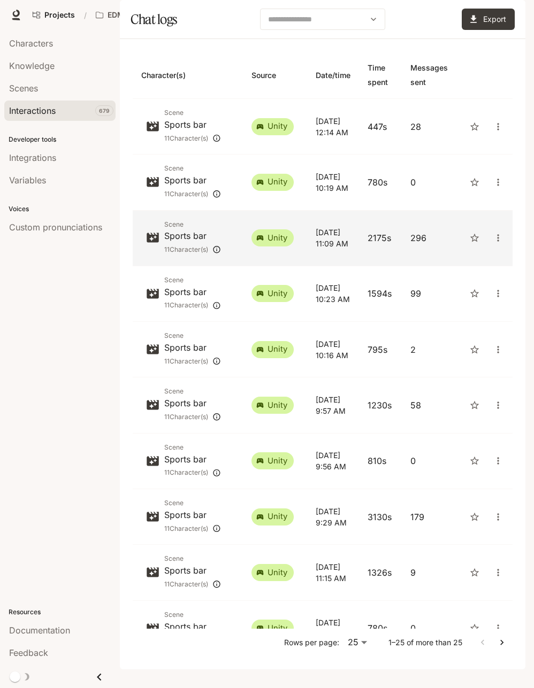
click at [367, 244] on p "2175s" at bounding box center [380, 238] width 26 height 13
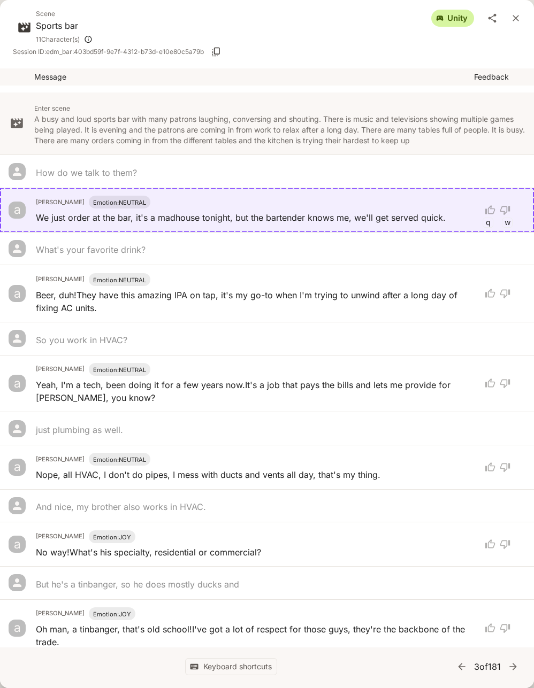
scroll to position [2517, 0]
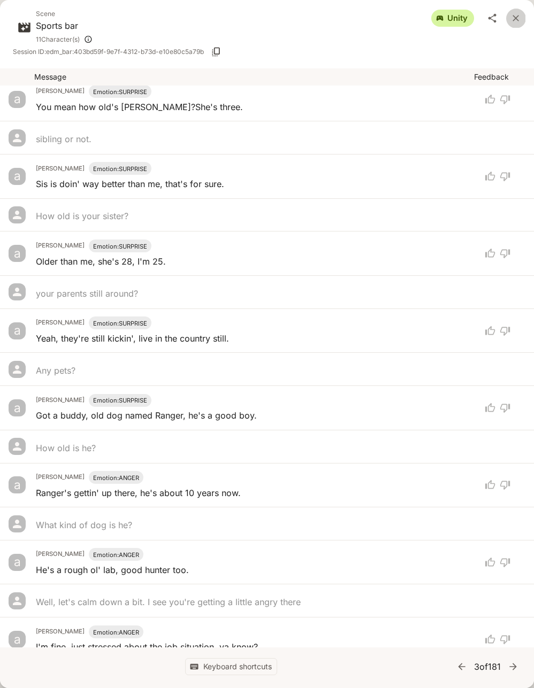
click at [516, 19] on icon "close" at bounding box center [515, 18] width 6 height 6
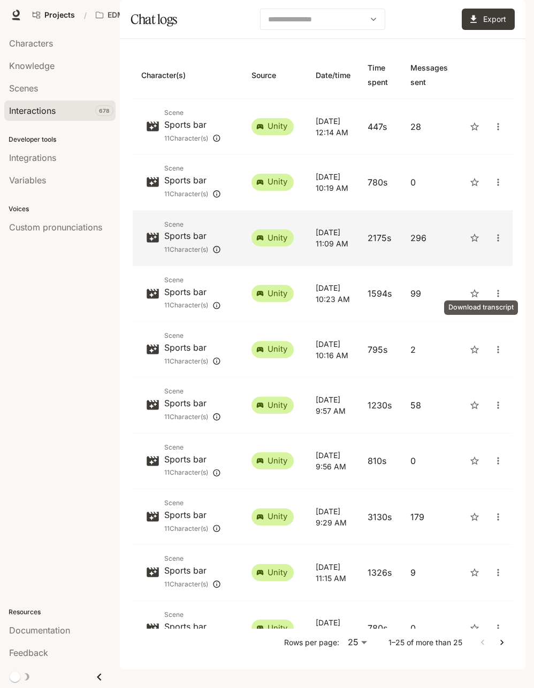
click at [492, 243] on icon "close" at bounding box center [497, 238] width 11 height 11
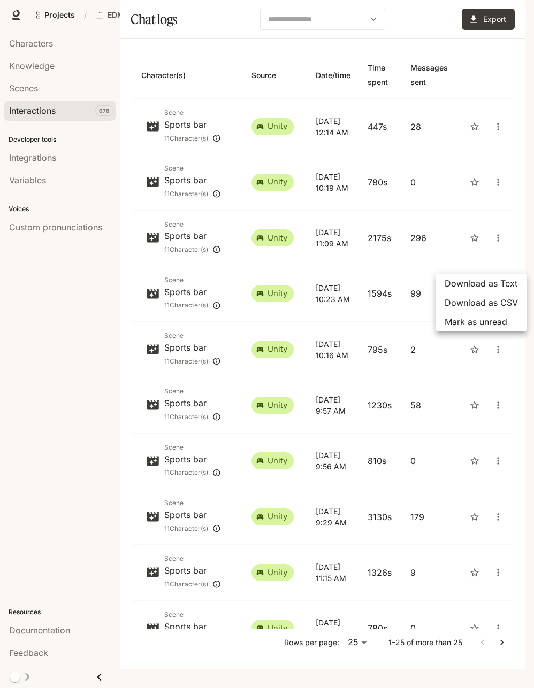
click at [479, 299] on span "Download as CSV" at bounding box center [480, 302] width 73 height 13
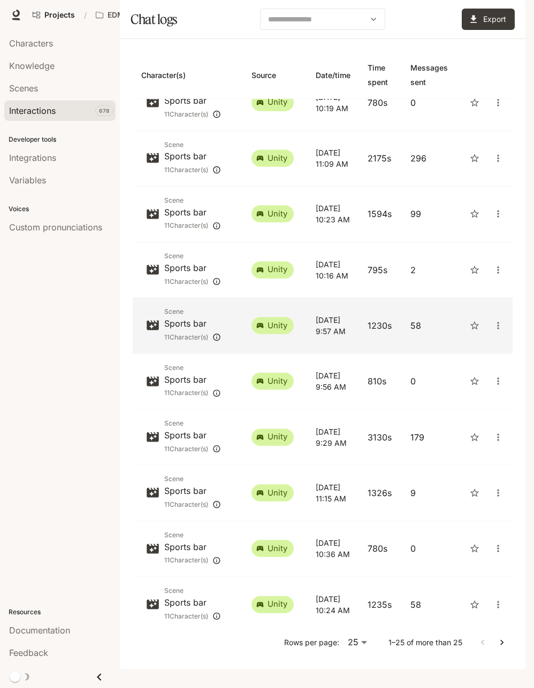
scroll to position [107, 0]
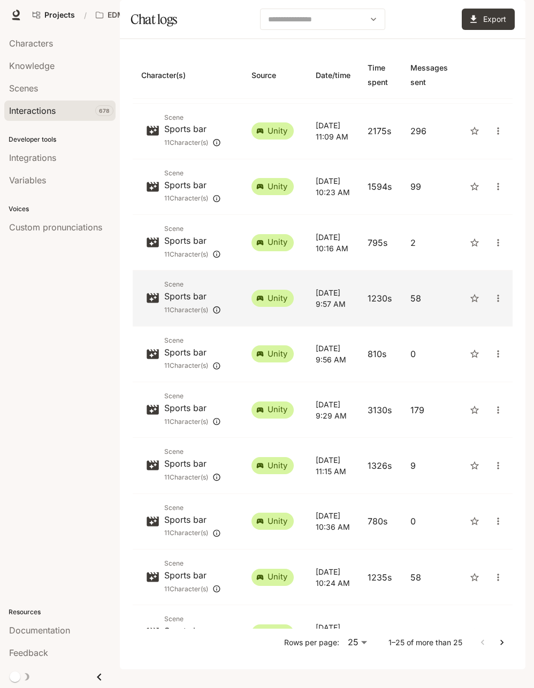
click at [402, 326] on td "58" at bounding box center [429, 299] width 55 height 56
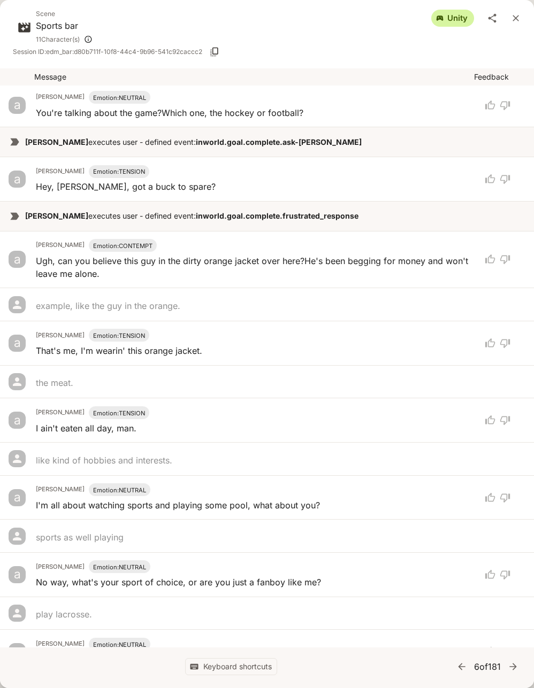
scroll to position [535, 0]
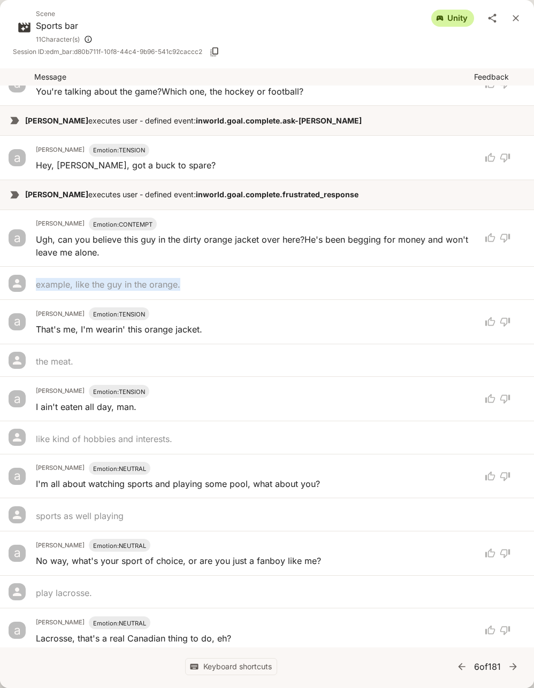
drag, startPoint x: 204, startPoint y: 280, endPoint x: 18, endPoint y: 282, distance: 186.6
click at [18, 282] on li "example, like the guy in the orange." at bounding box center [267, 283] width 534 height 33
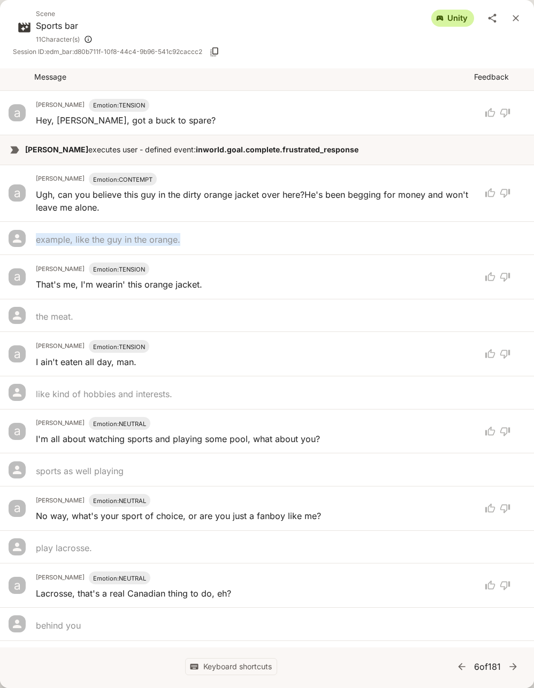
scroll to position [642, 0]
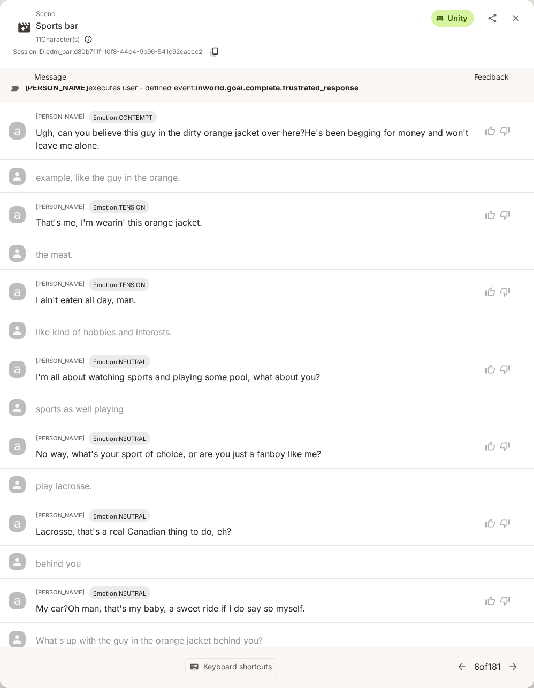
click at [192, 323] on div "like kind of hobbies and interests." at bounding box center [255, 331] width 438 height 16
drag, startPoint x: 213, startPoint y: 325, endPoint x: 39, endPoint y: 329, distance: 174.4
click at [39, 329] on div "like kind of hobbies and interests." at bounding box center [255, 332] width 438 height 13
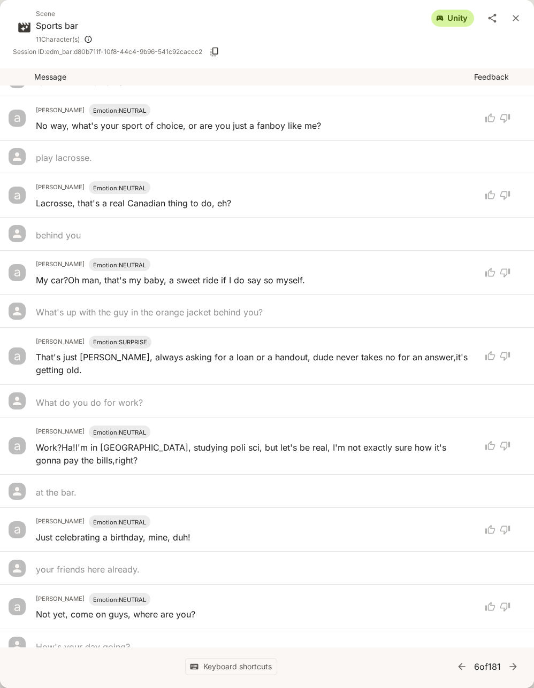
scroll to position [1016, 0]
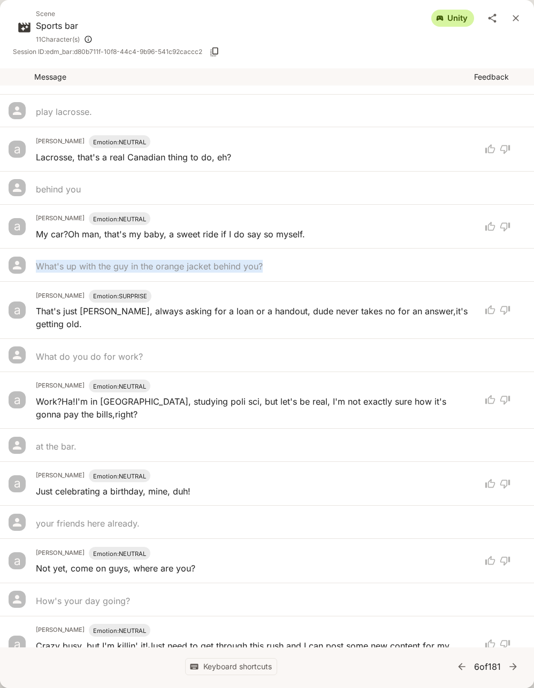
drag, startPoint x: 275, startPoint y: 260, endPoint x: 71, endPoint y: 260, distance: 203.7
click at [26, 261] on li "What's up with the guy in the orange jacket behind you?" at bounding box center [267, 265] width 534 height 33
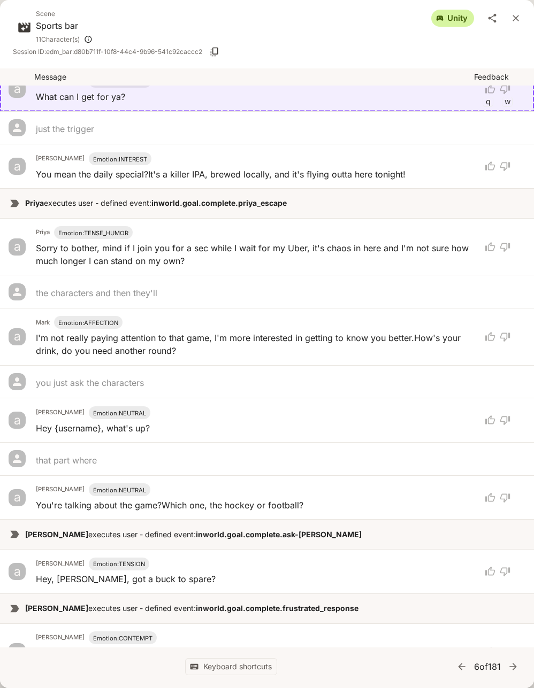
scroll to position [0, 0]
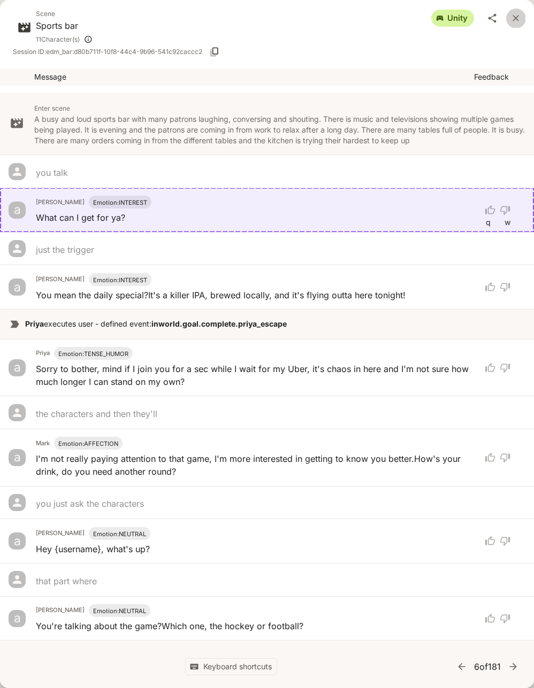
click at [517, 18] on icon "close" at bounding box center [515, 18] width 6 height 6
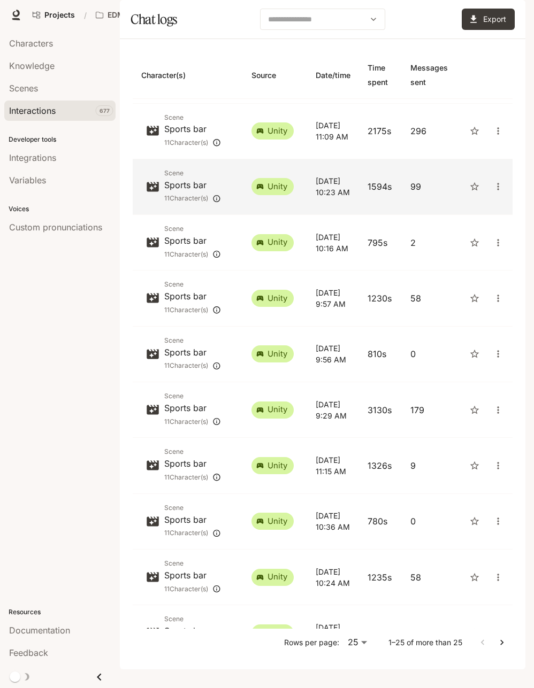
click at [371, 215] on td "1594s" at bounding box center [380, 187] width 43 height 56
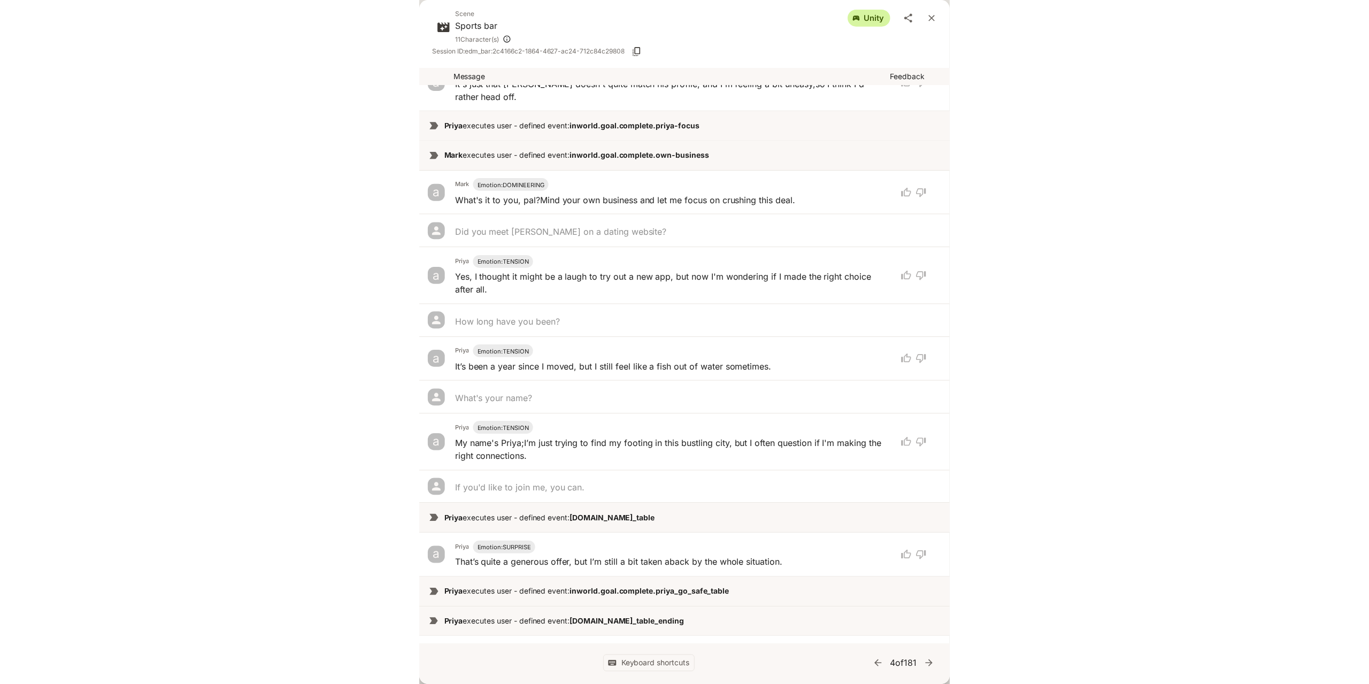
scroll to position [53, 0]
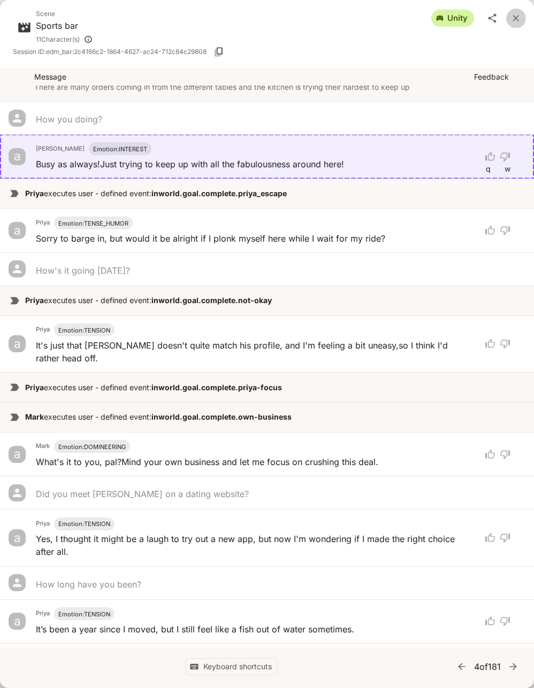
click at [515, 16] on icon "close" at bounding box center [515, 18] width 11 height 11
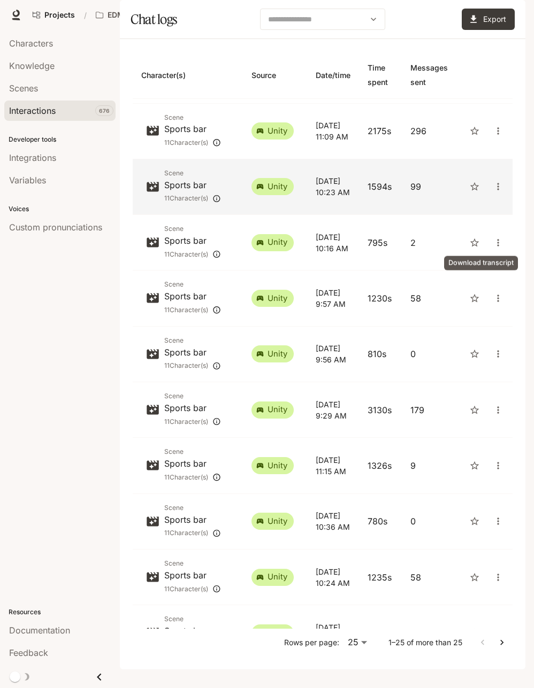
click at [492, 192] on icon "close" at bounding box center [497, 186] width 11 height 11
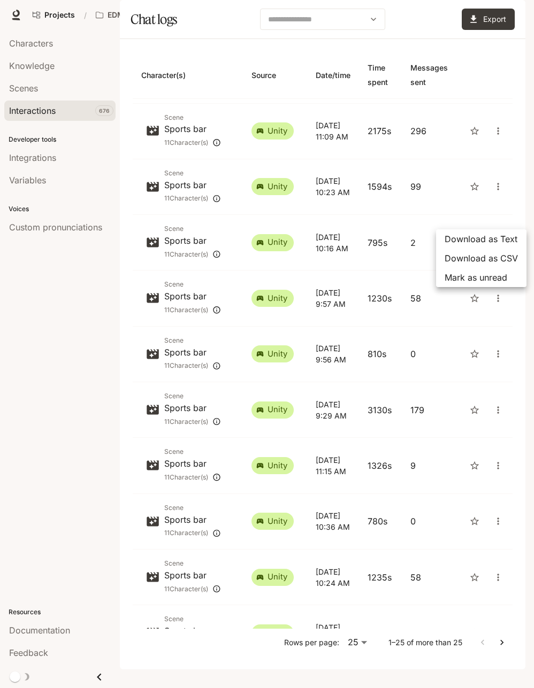
click at [475, 264] on span "Download as CSV" at bounding box center [480, 258] width 73 height 13
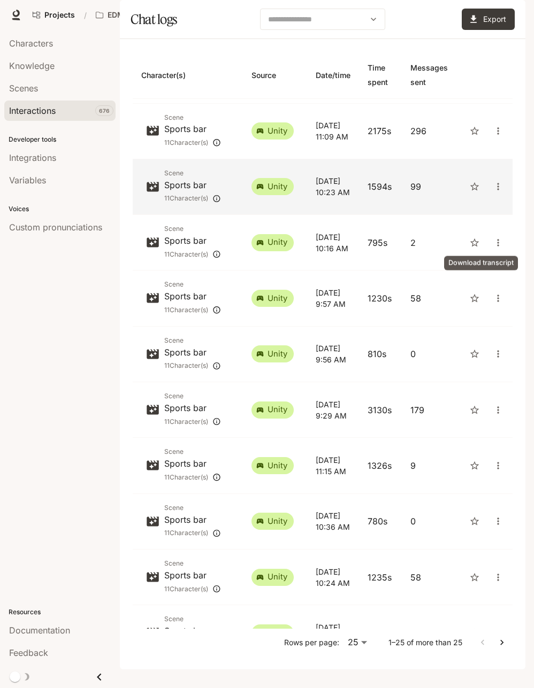
click at [497, 190] on icon "close" at bounding box center [498, 186] width 2 height 7
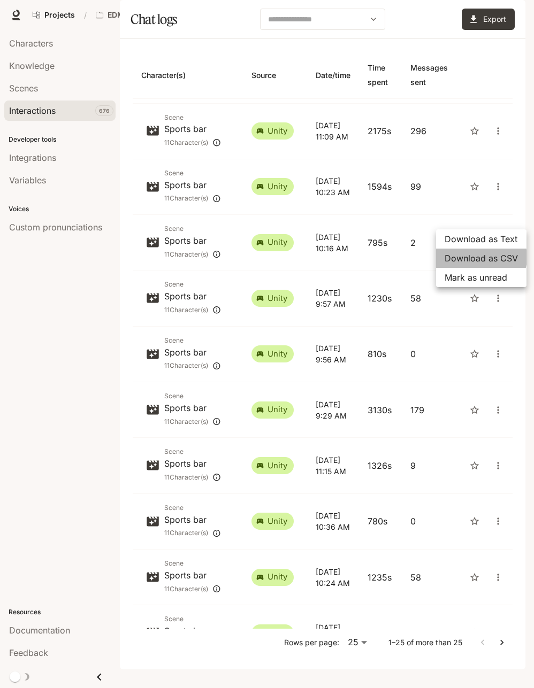
click at [478, 257] on span "Download as CSV" at bounding box center [480, 258] width 73 height 13
